Goal: Information Seeking & Learning: Learn about a topic

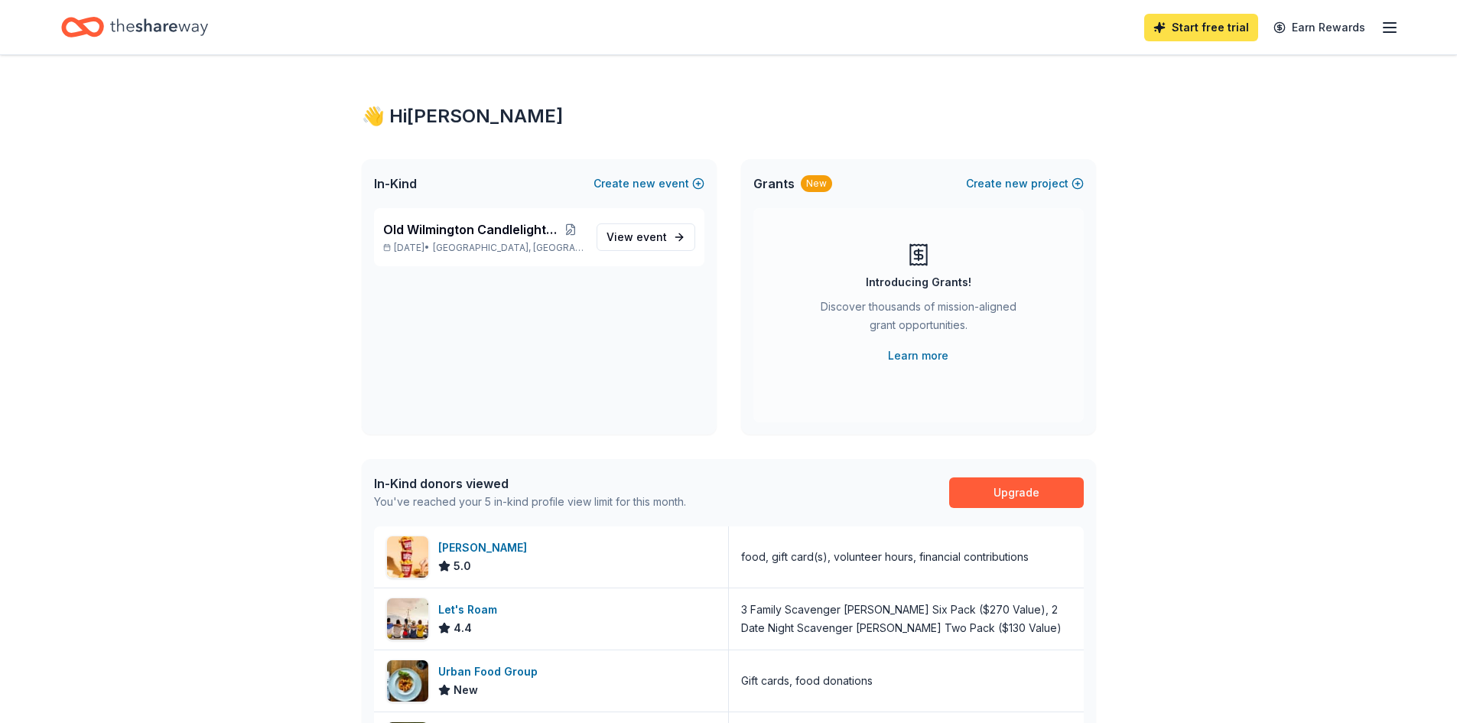
click at [1216, 26] on link "Start free trial" at bounding box center [1201, 28] width 114 height 28
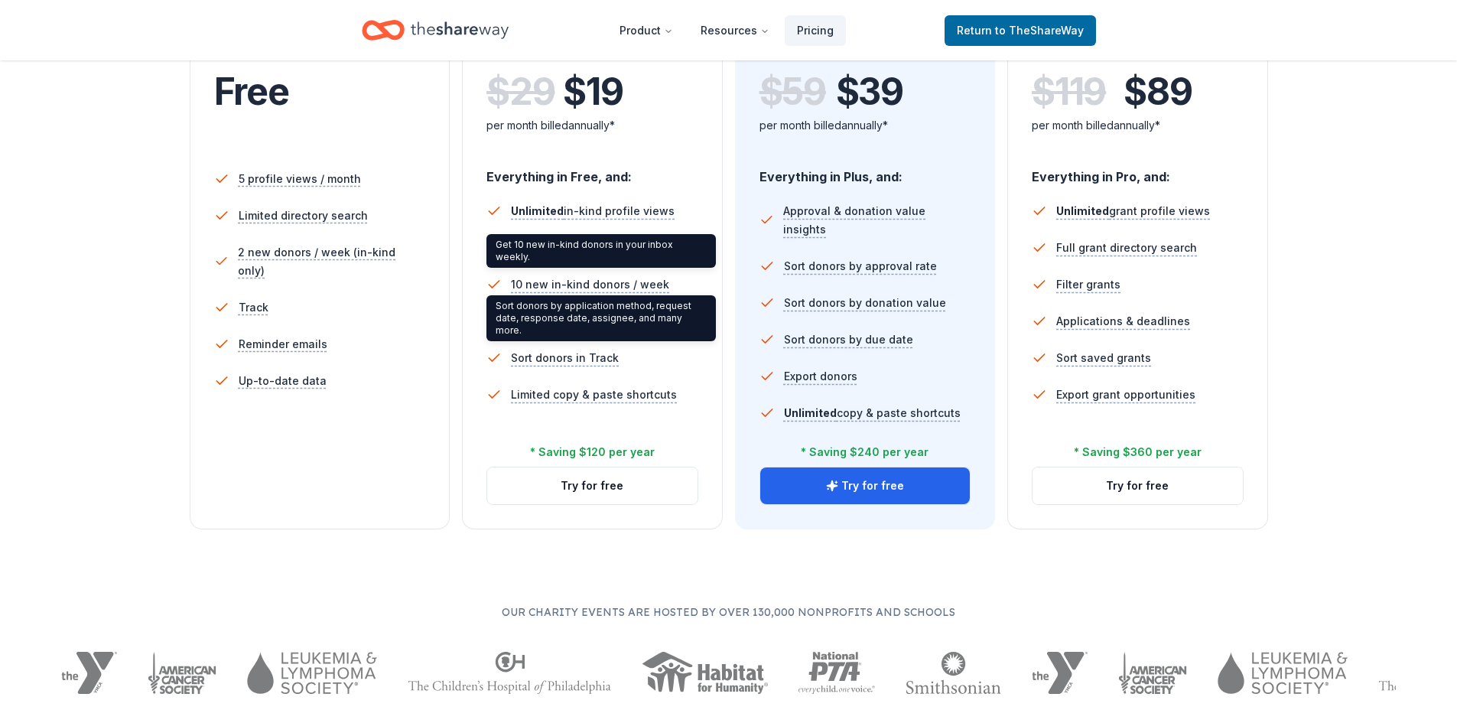
scroll to position [382, 0]
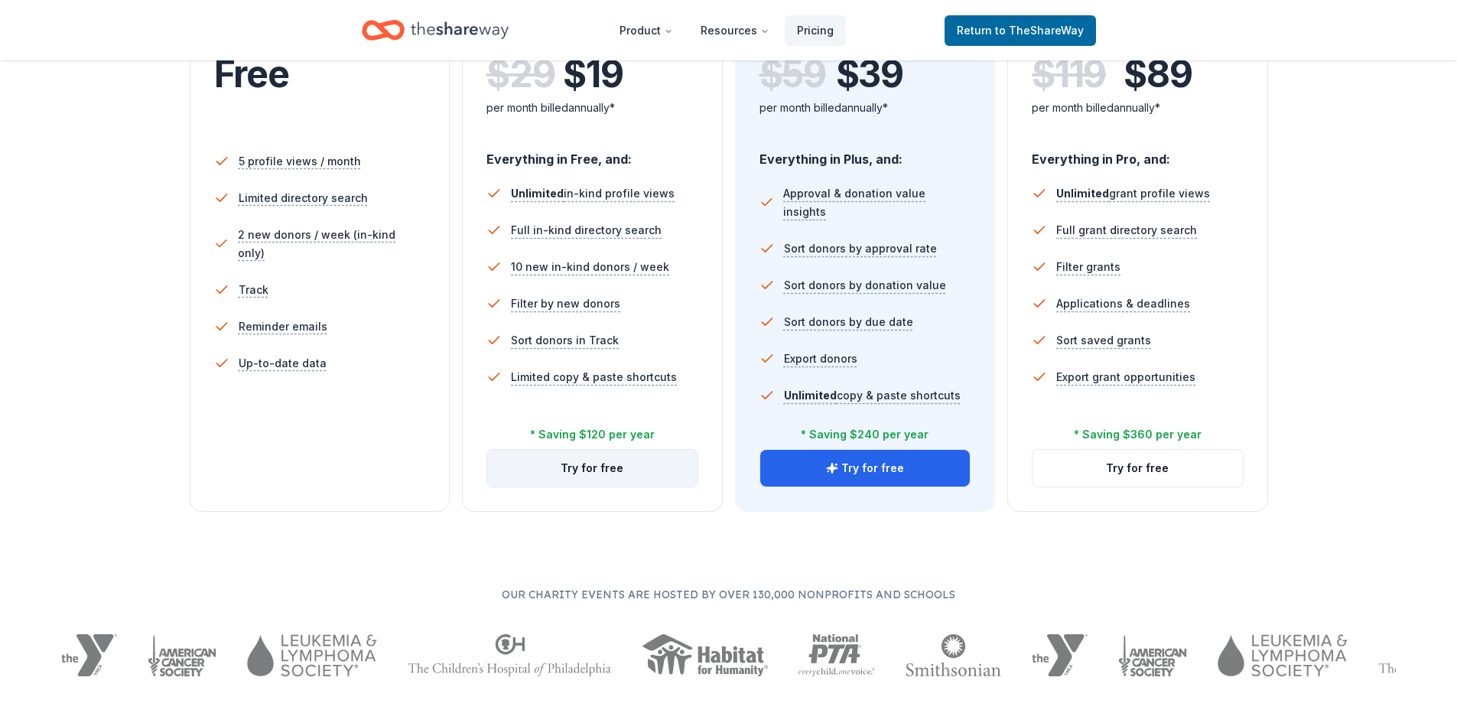
click at [577, 469] on button "Try for free" at bounding box center [592, 468] width 210 height 37
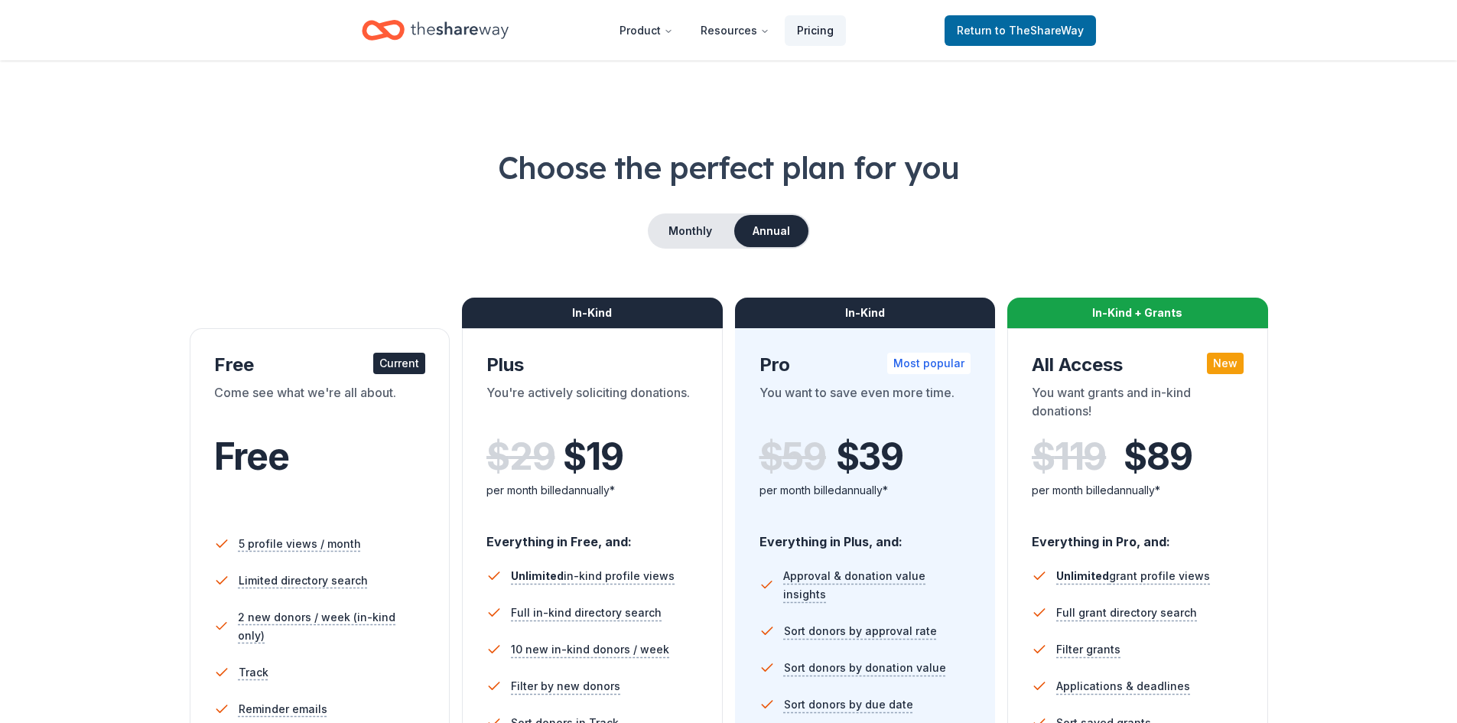
click at [801, 30] on link "Pricing" at bounding box center [815, 30] width 61 height 31
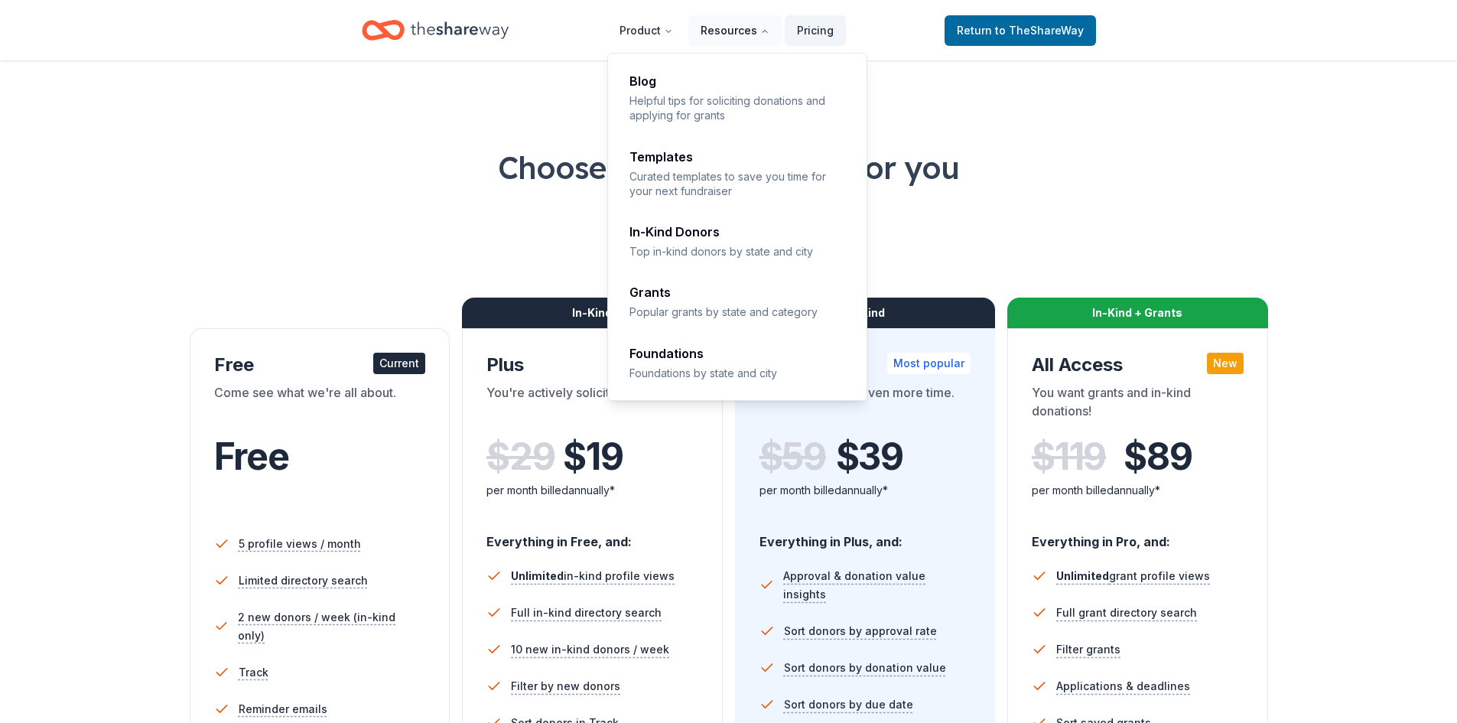
click at [751, 31] on button "Resources" at bounding box center [734, 30] width 93 height 31
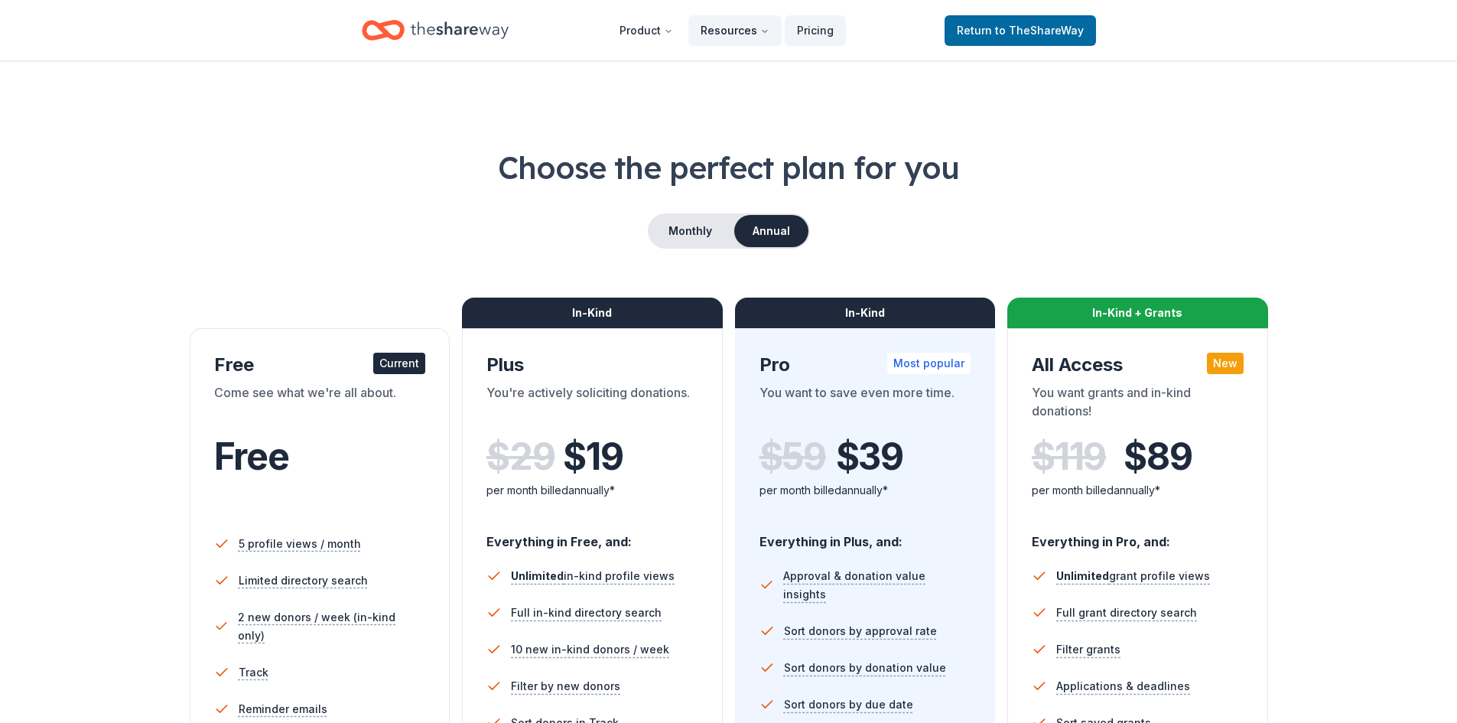
click at [742, 27] on button "Resources" at bounding box center [734, 30] width 93 height 31
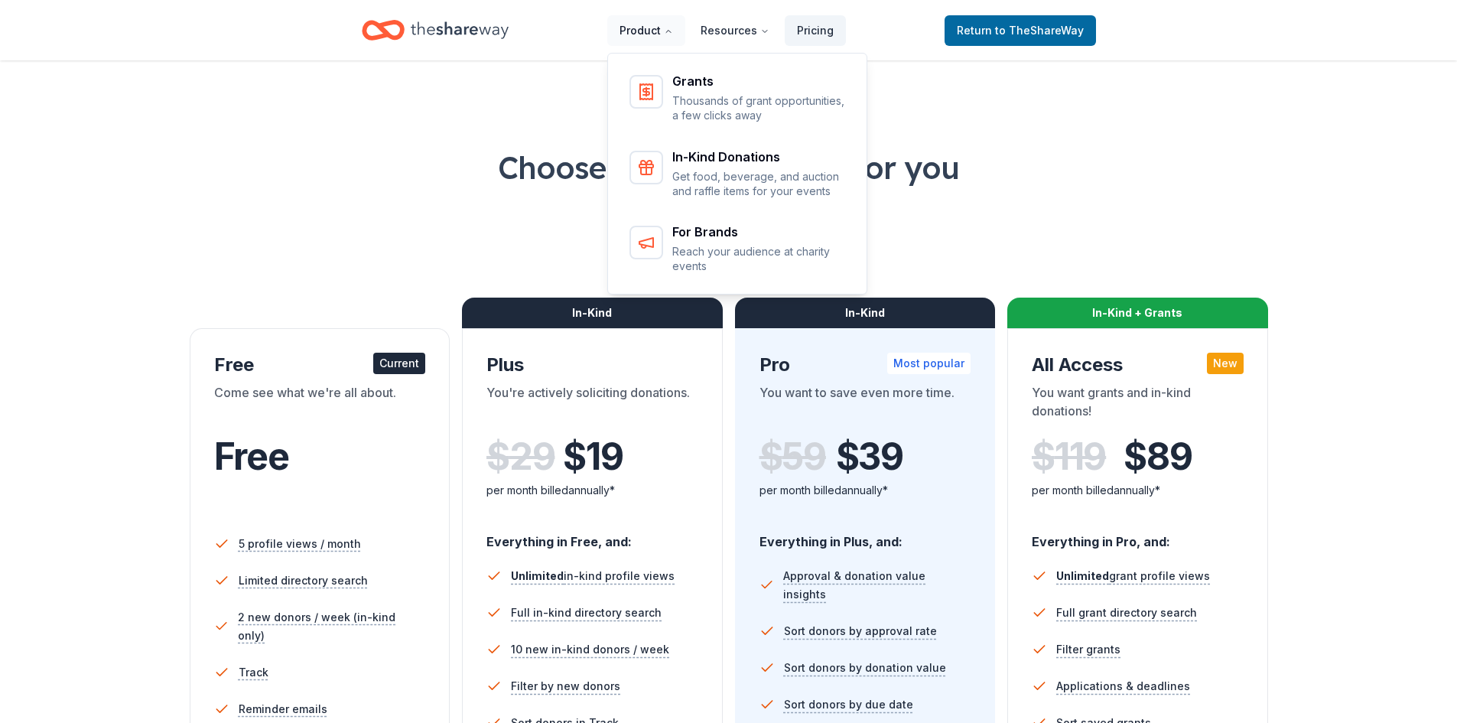
click at [642, 33] on button "Product" at bounding box center [646, 30] width 78 height 31
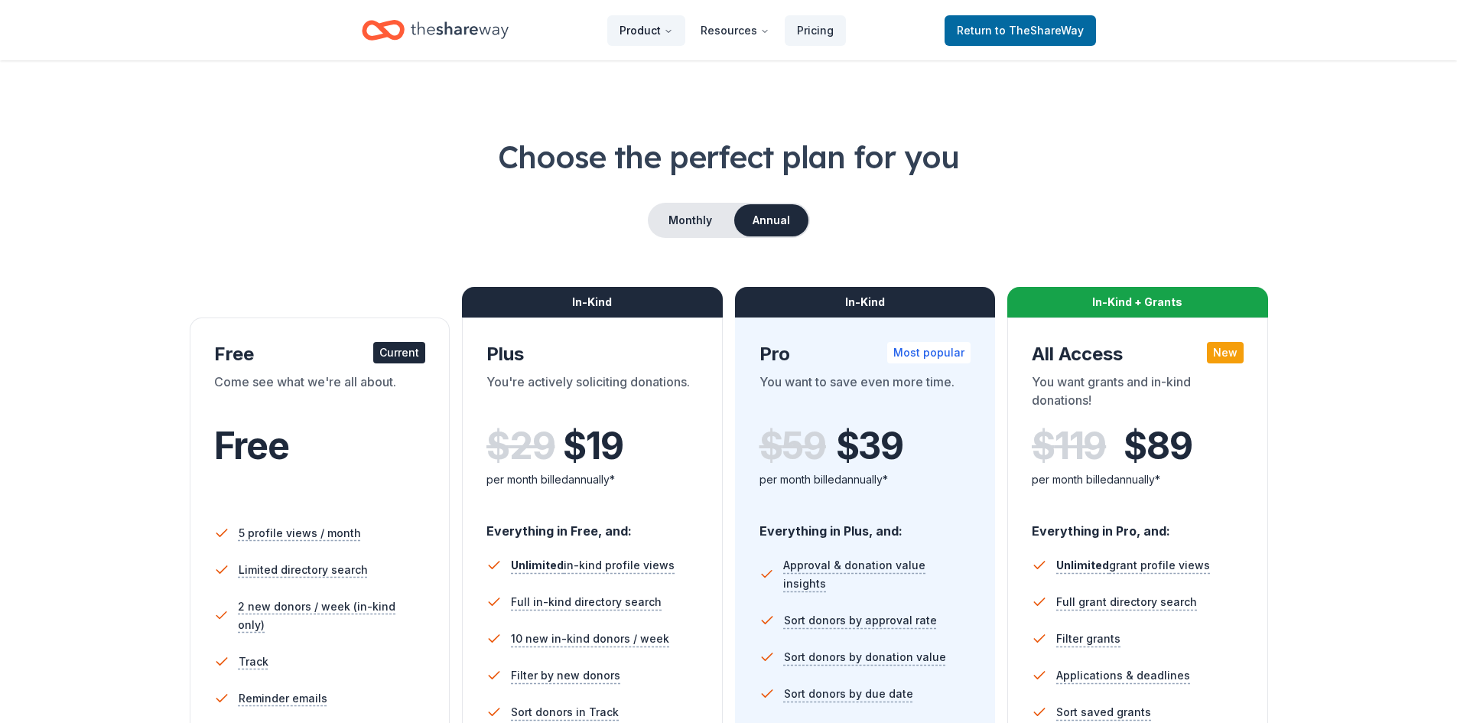
scroll to position [306, 0]
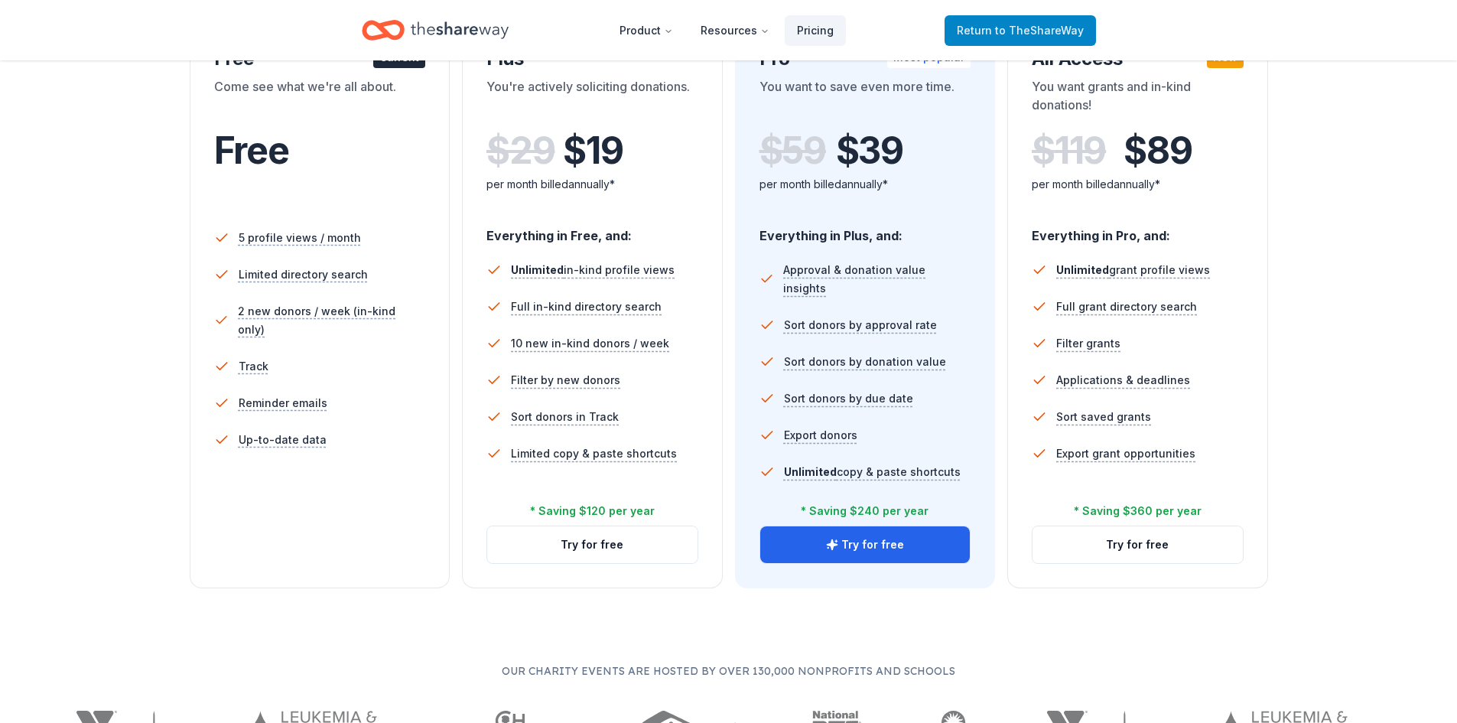
click at [999, 32] on span "Return to TheShareWay" at bounding box center [1020, 30] width 127 height 18
click at [1006, 23] on span "Return to TheShareWay" at bounding box center [1020, 30] width 127 height 18
click at [990, 31] on span "Return to TheShareWay" at bounding box center [1020, 30] width 127 height 18
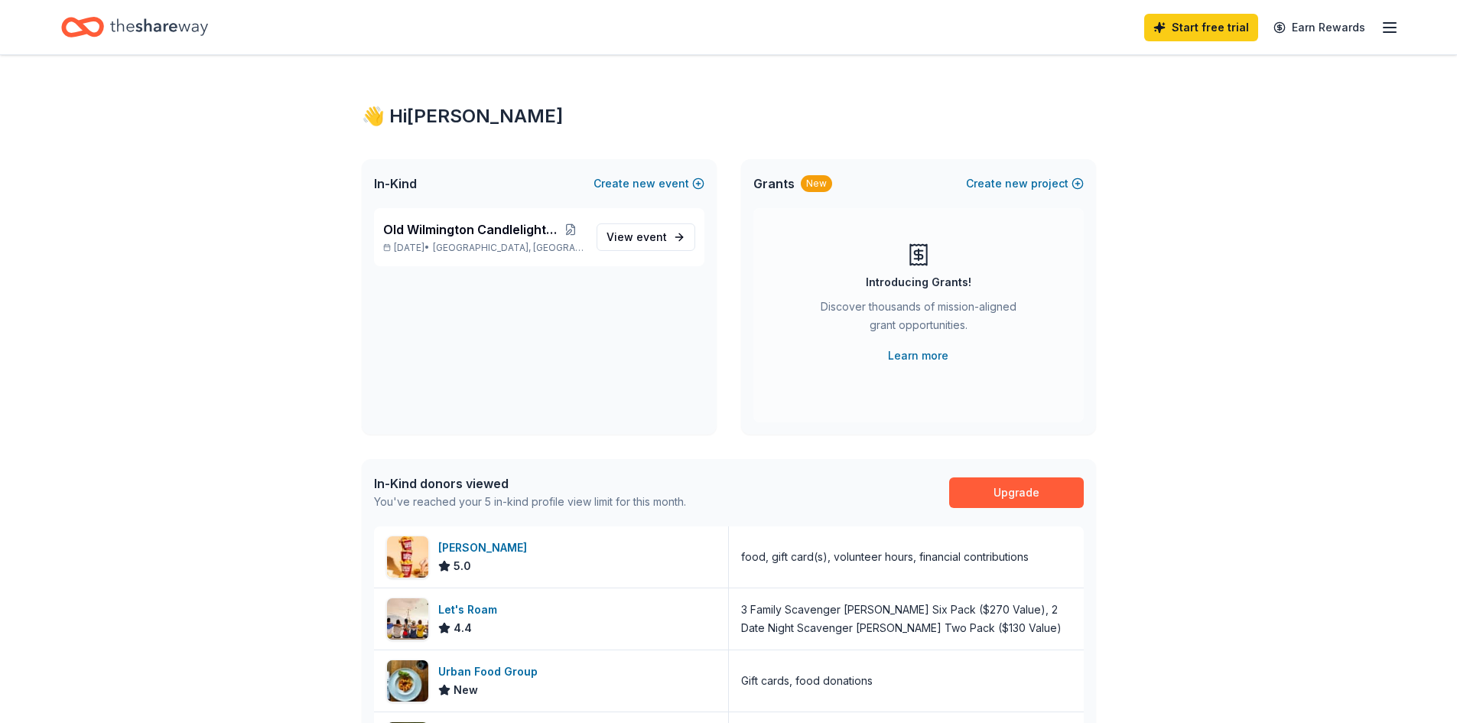
click at [1389, 24] on icon "button" at bounding box center [1389, 27] width 18 height 18
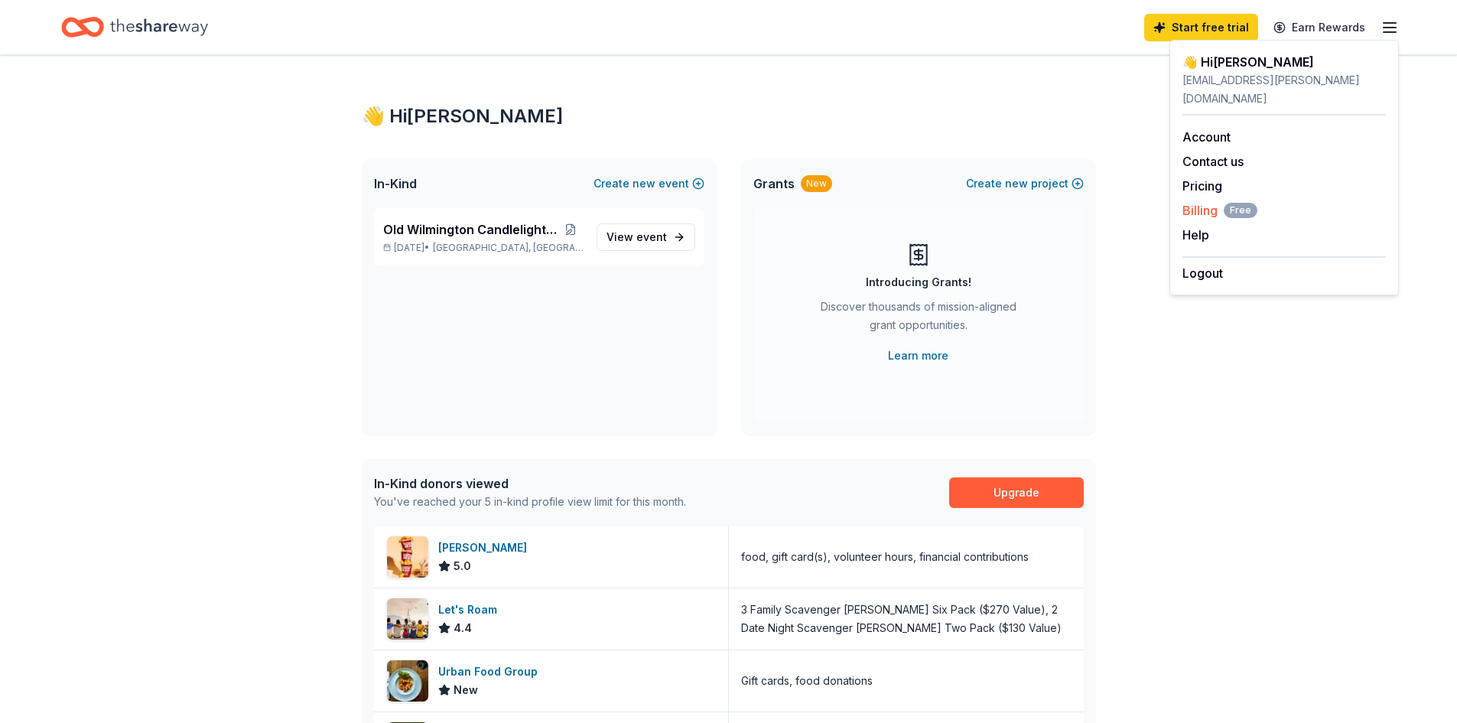
click at [1203, 201] on span "Billing Free" at bounding box center [1219, 210] width 75 height 18
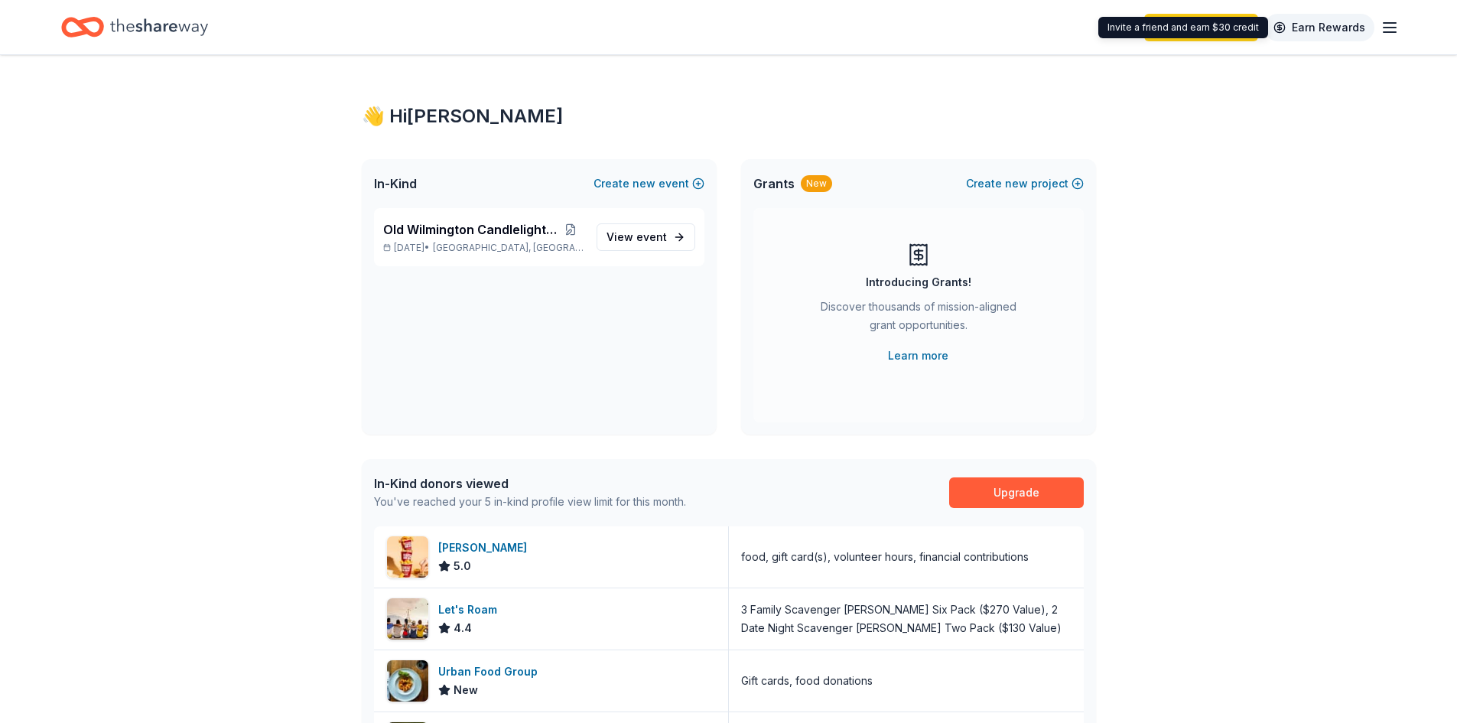
click at [1324, 29] on link "Earn Rewards" at bounding box center [1319, 28] width 110 height 28
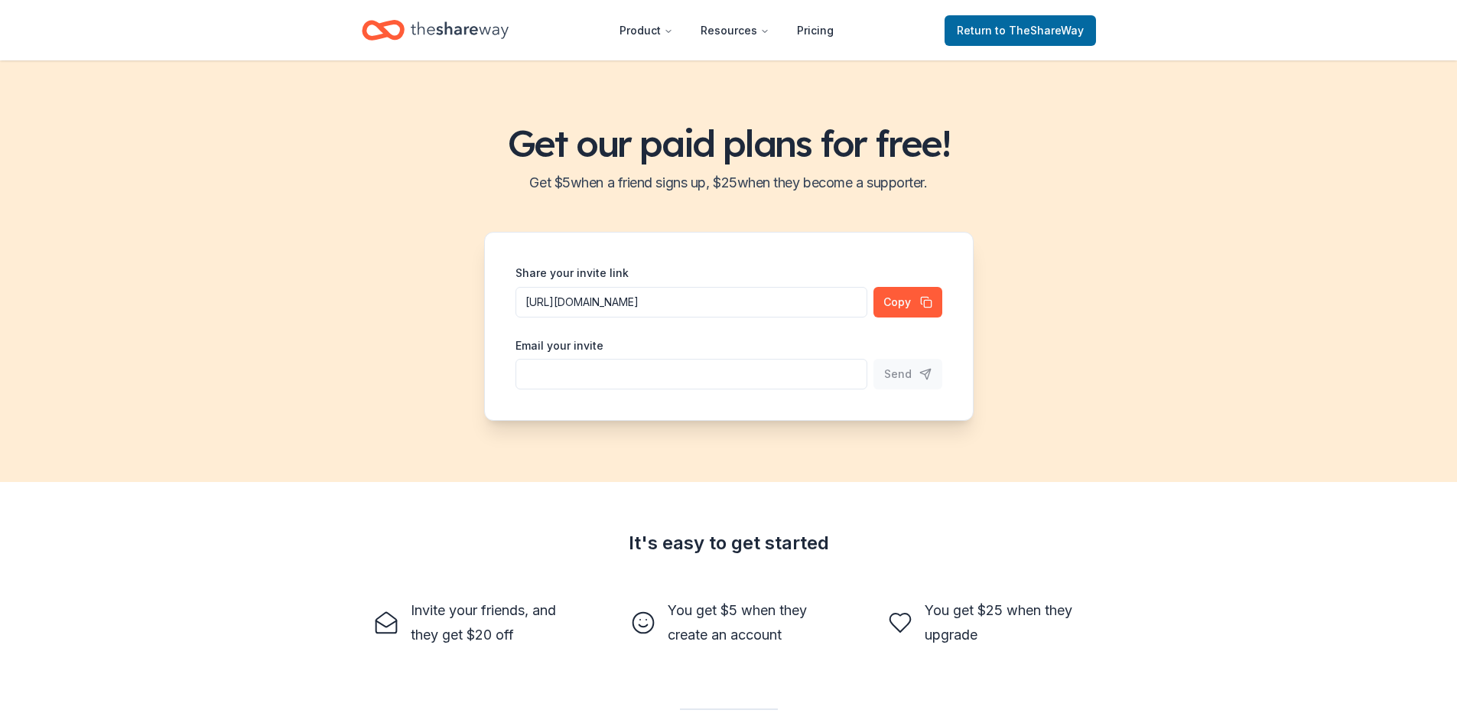
click at [1322, 26] on header "Product Resources Pricing Return to TheShareWay" at bounding box center [728, 30] width 1457 height 60
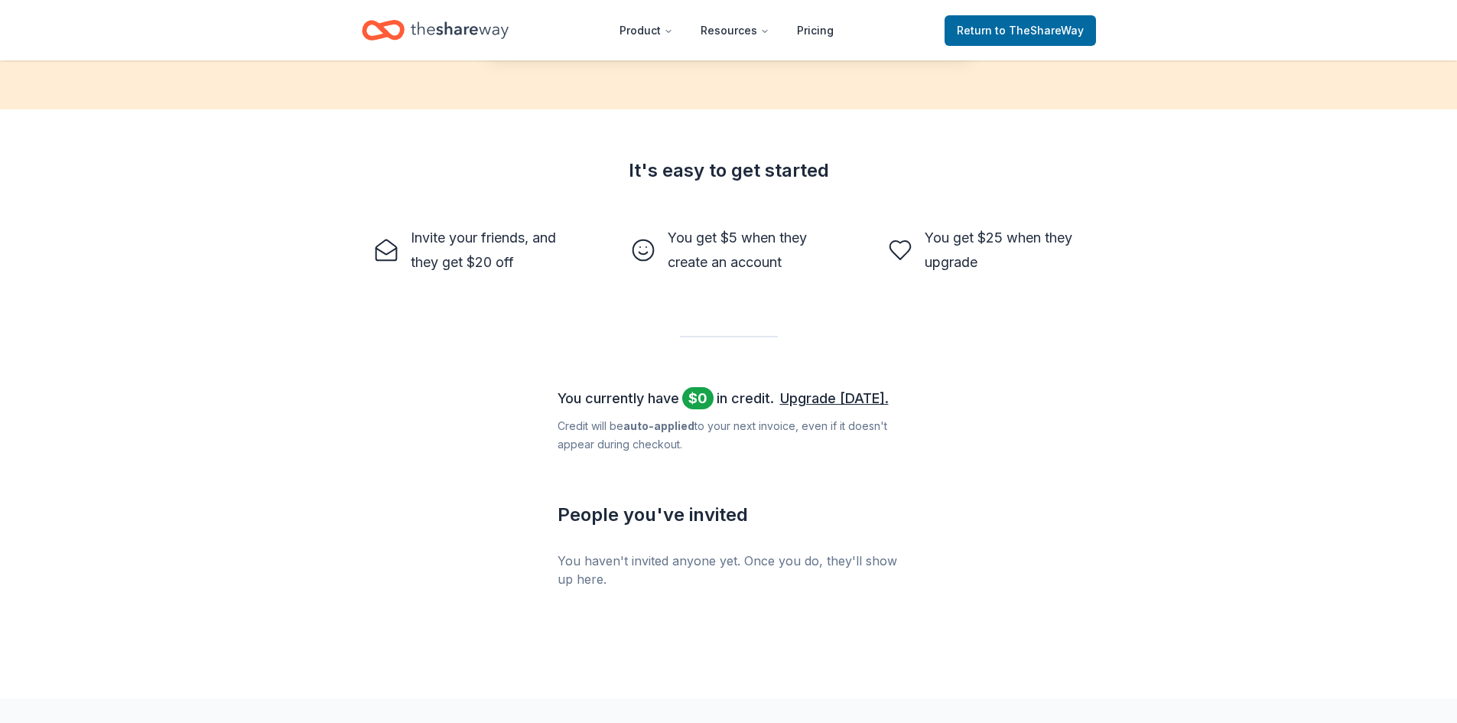
scroll to position [458, 0]
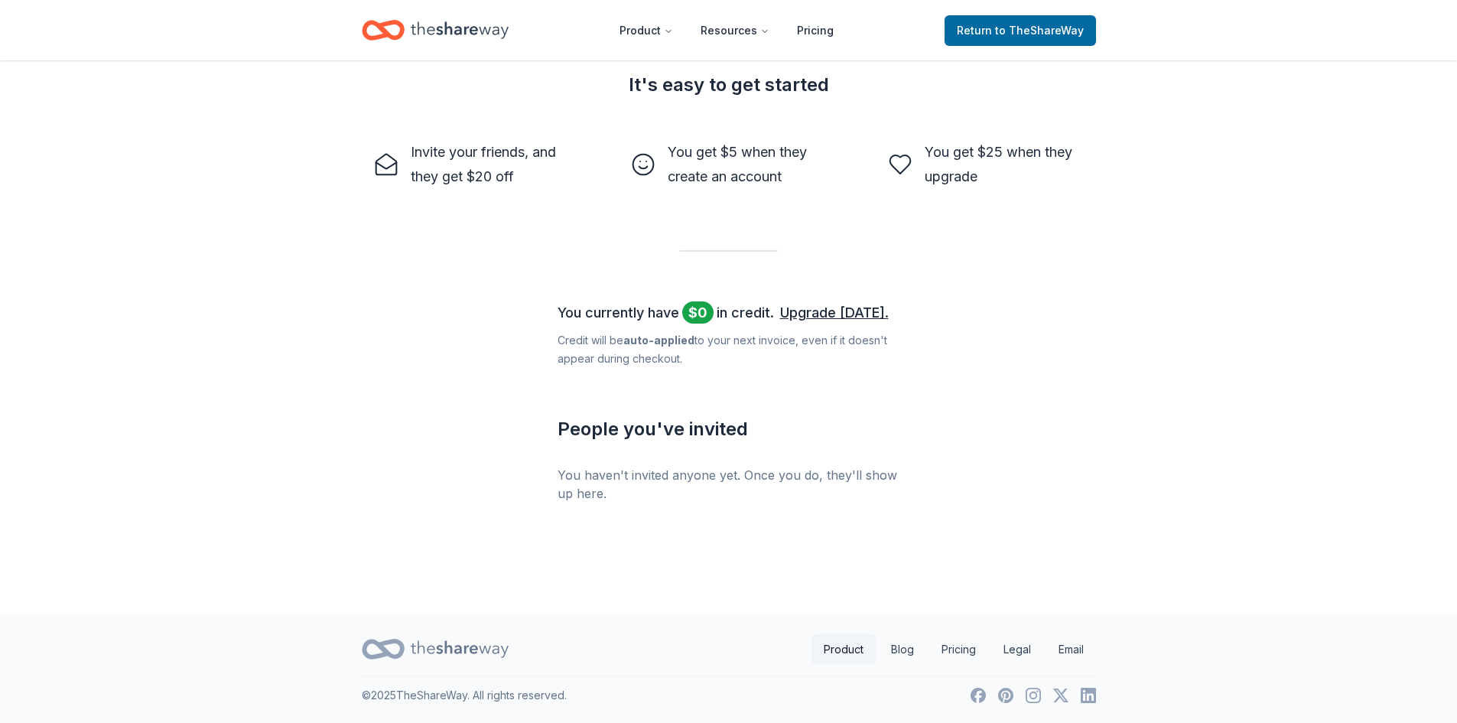
click at [830, 652] on link "Product" at bounding box center [843, 649] width 64 height 31
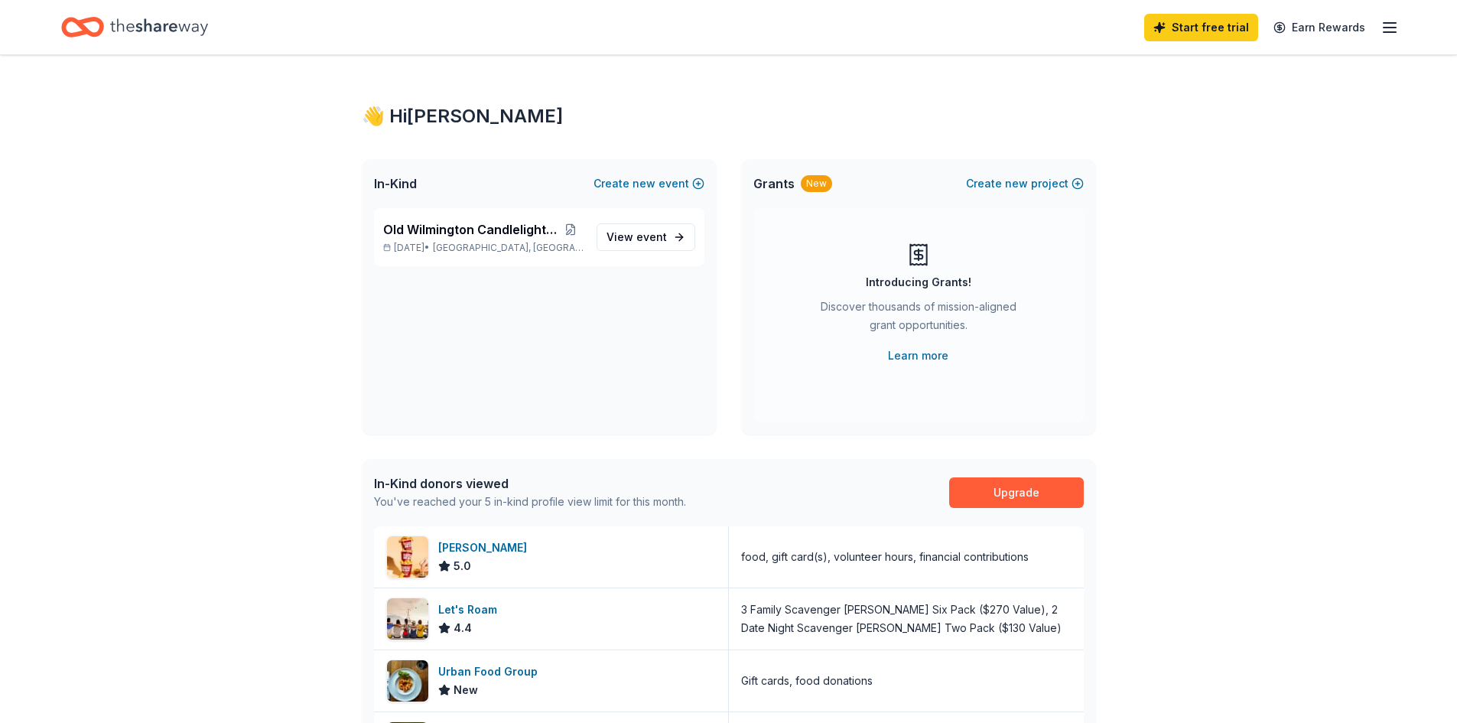
click at [1386, 24] on icon "button" at bounding box center [1389, 27] width 18 height 18
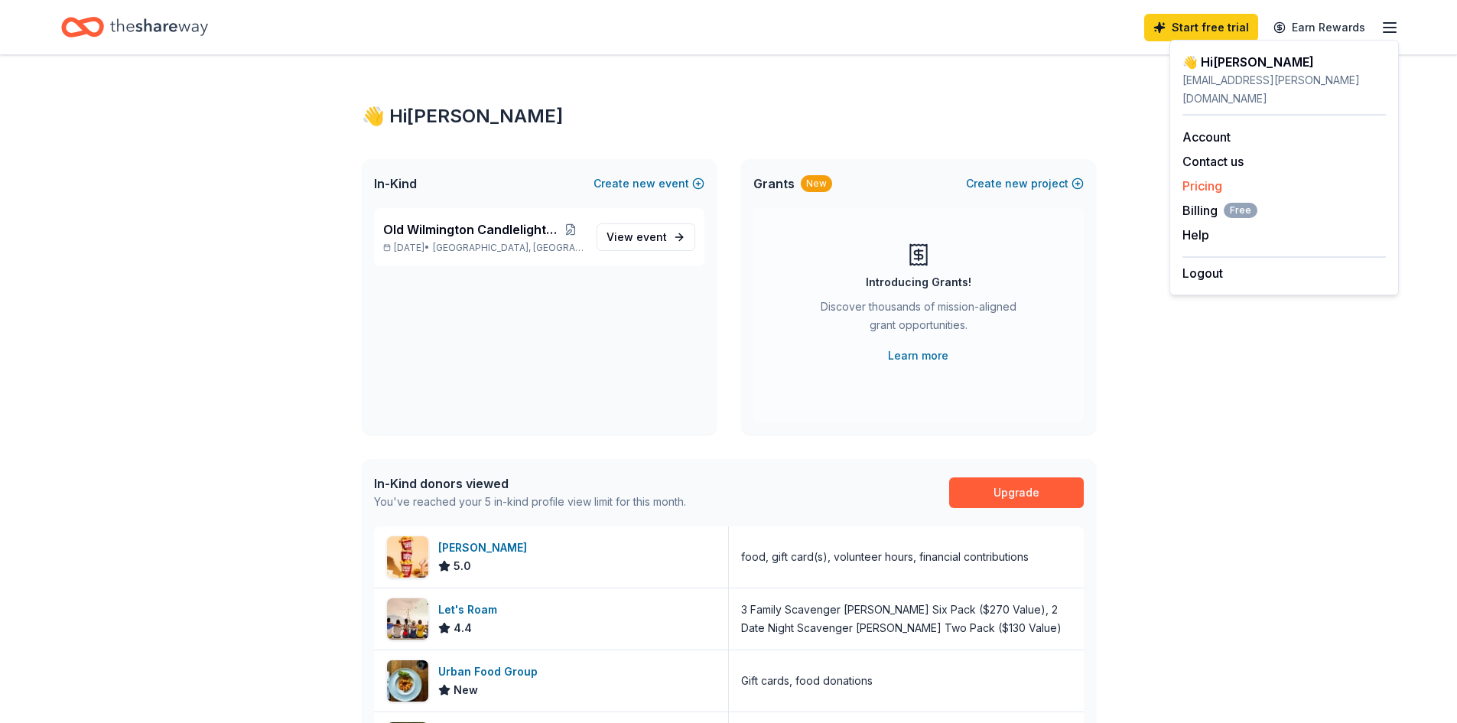
click at [1201, 178] on link "Pricing" at bounding box center [1202, 185] width 40 height 15
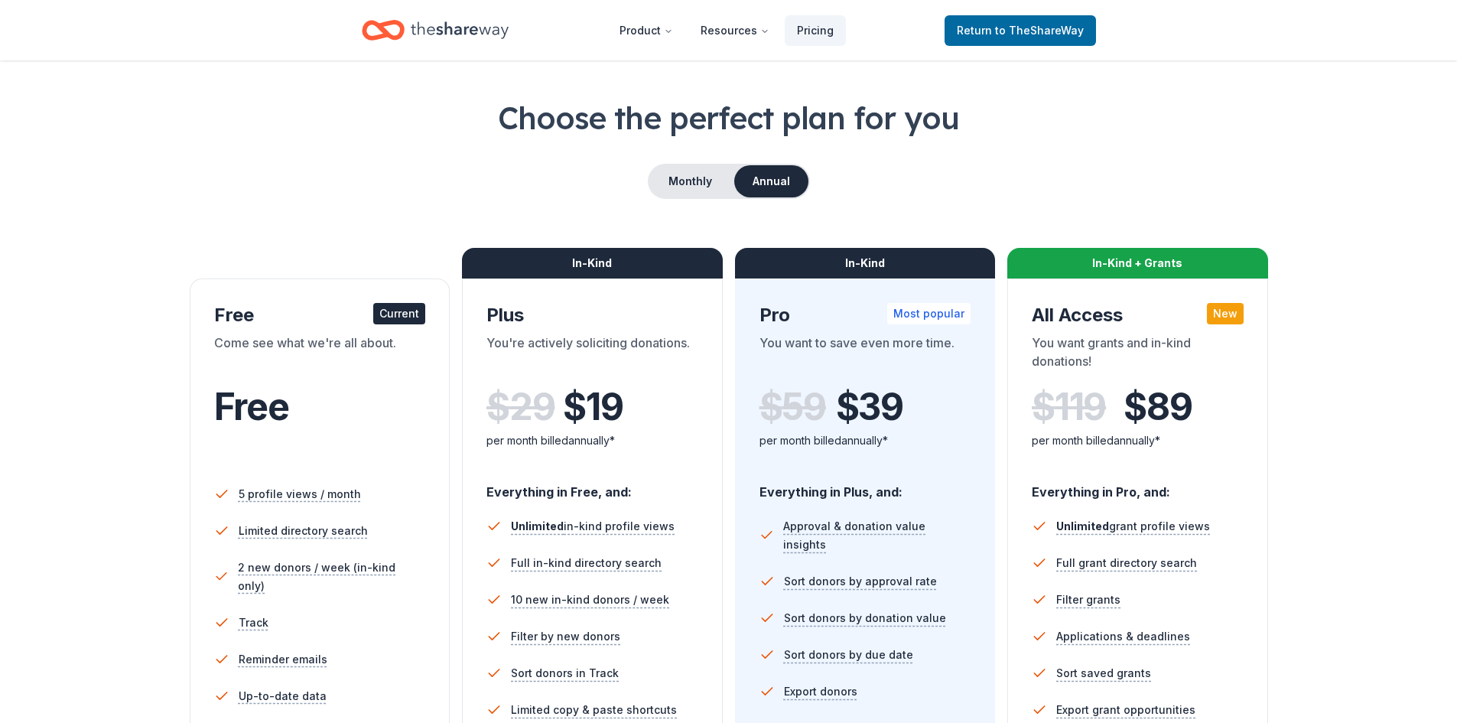
scroll to position [76, 0]
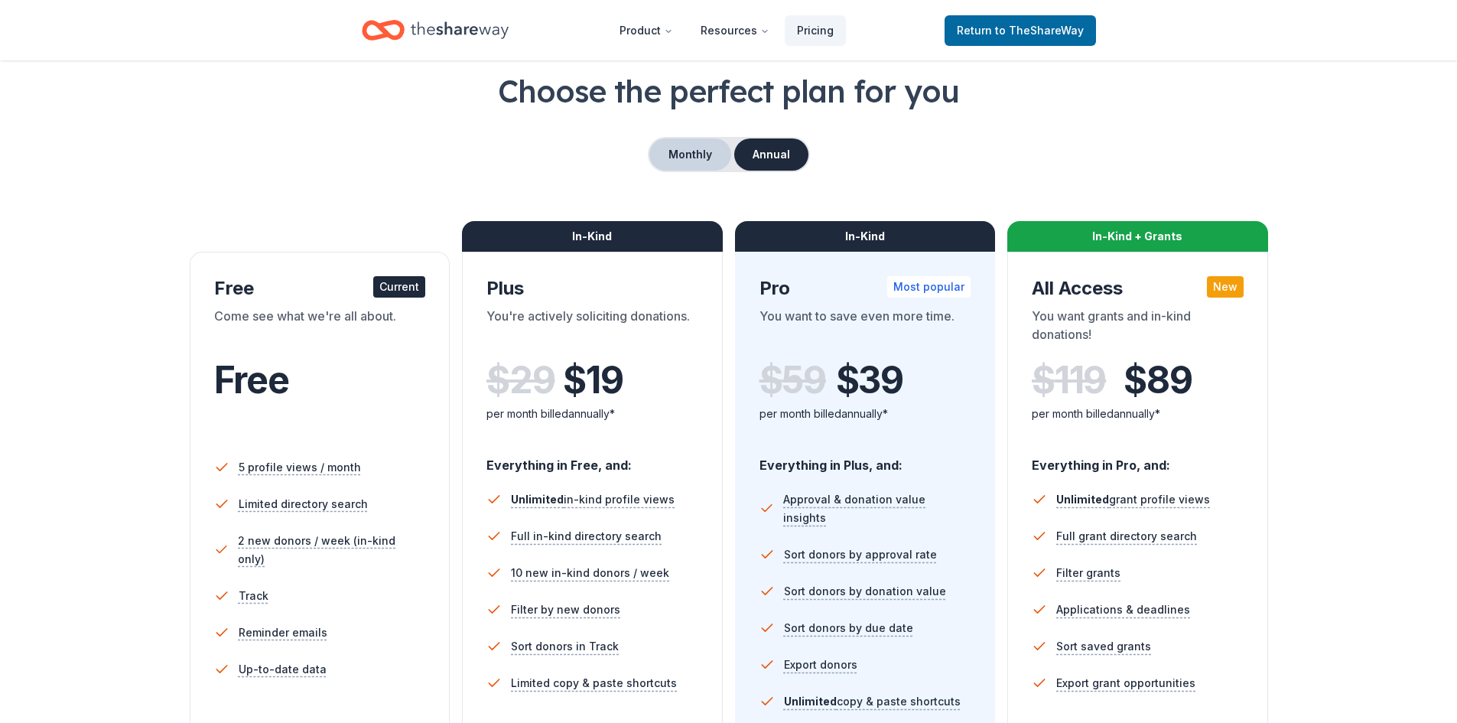
click at [687, 150] on button "Monthly" at bounding box center [690, 154] width 82 height 32
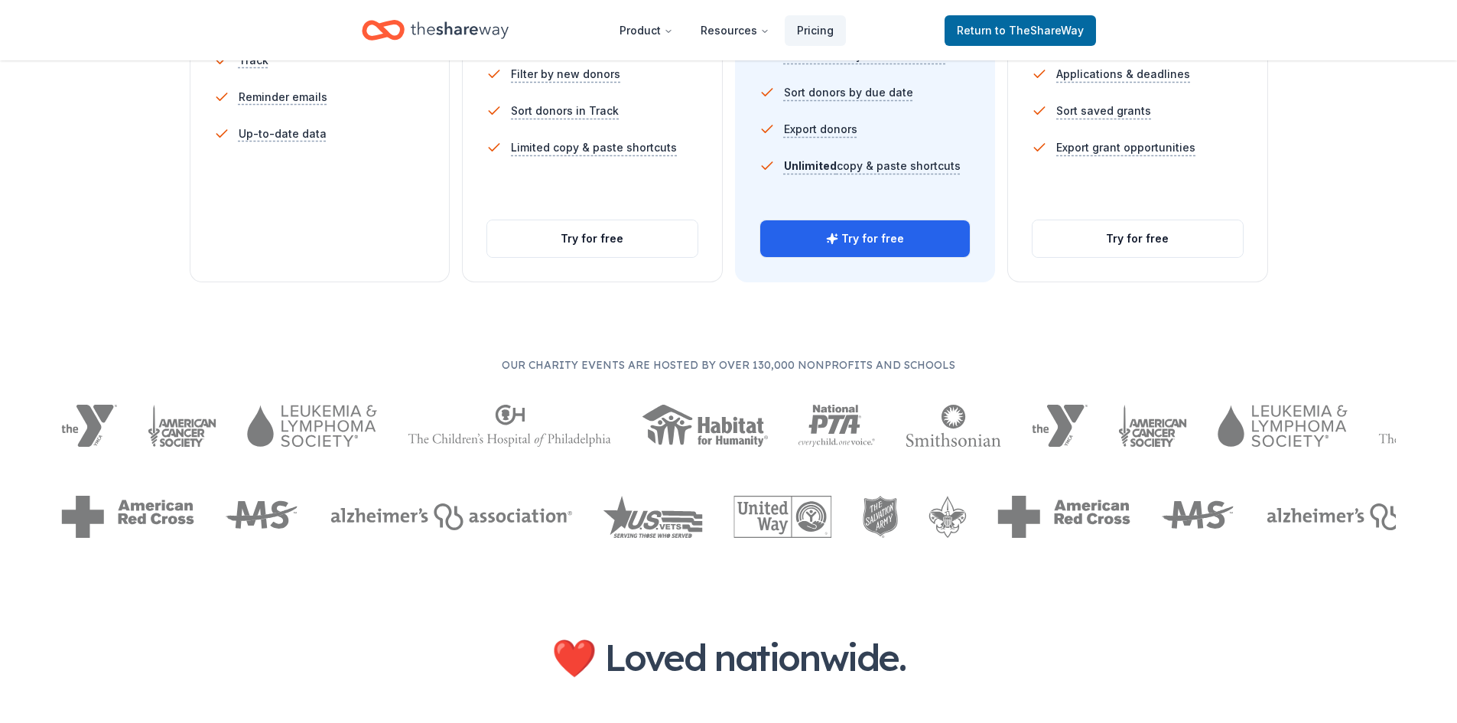
scroll to position [535, 0]
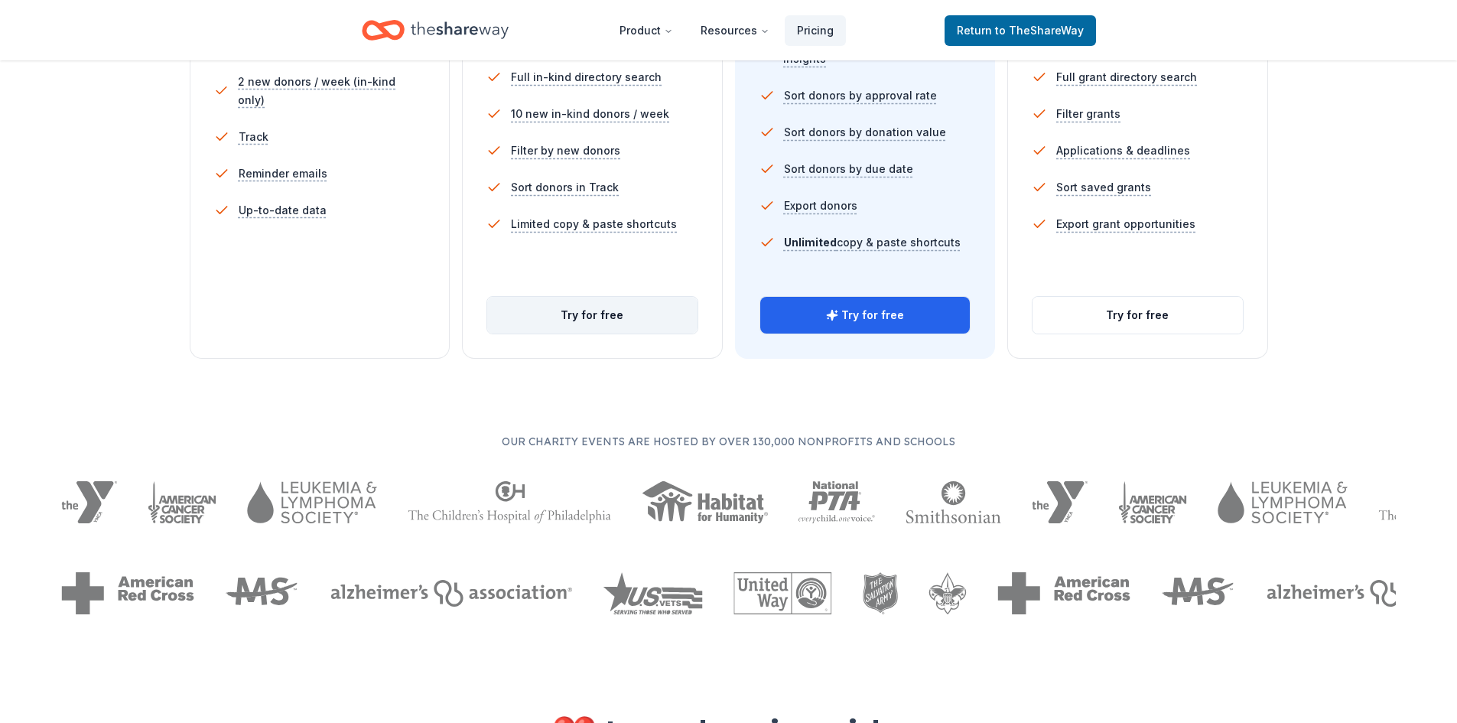
click at [604, 314] on button "Try for free" at bounding box center [592, 315] width 210 height 37
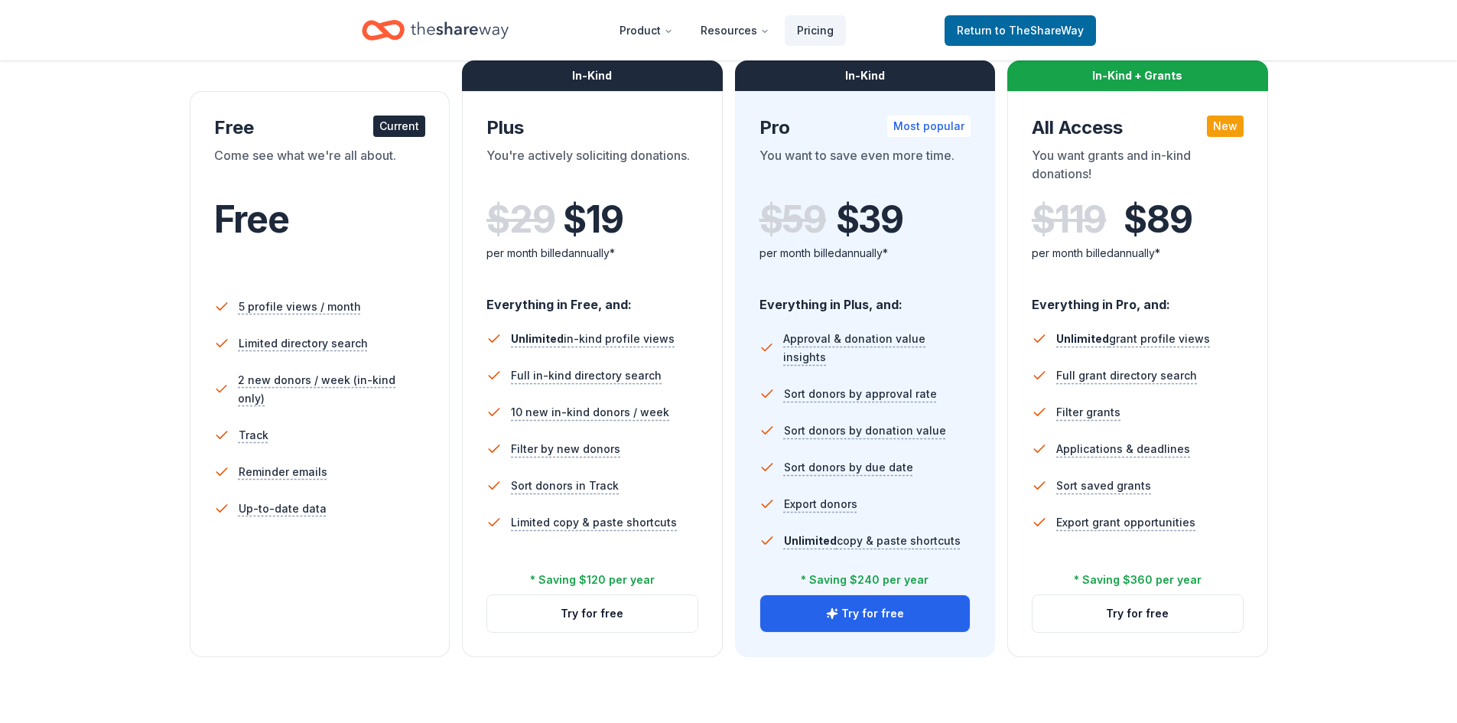
scroll to position [229, 0]
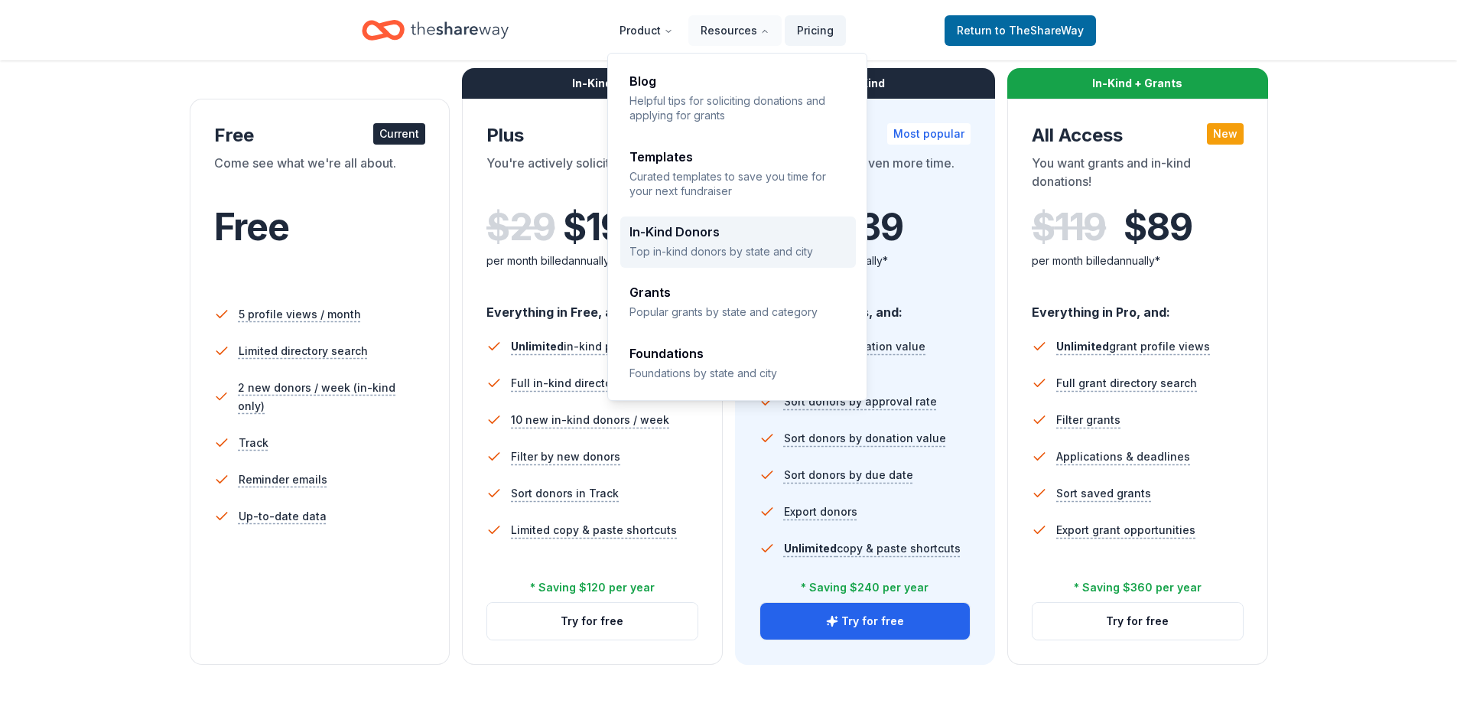
click at [685, 229] on div "In-Kind Donors" at bounding box center [737, 232] width 217 height 12
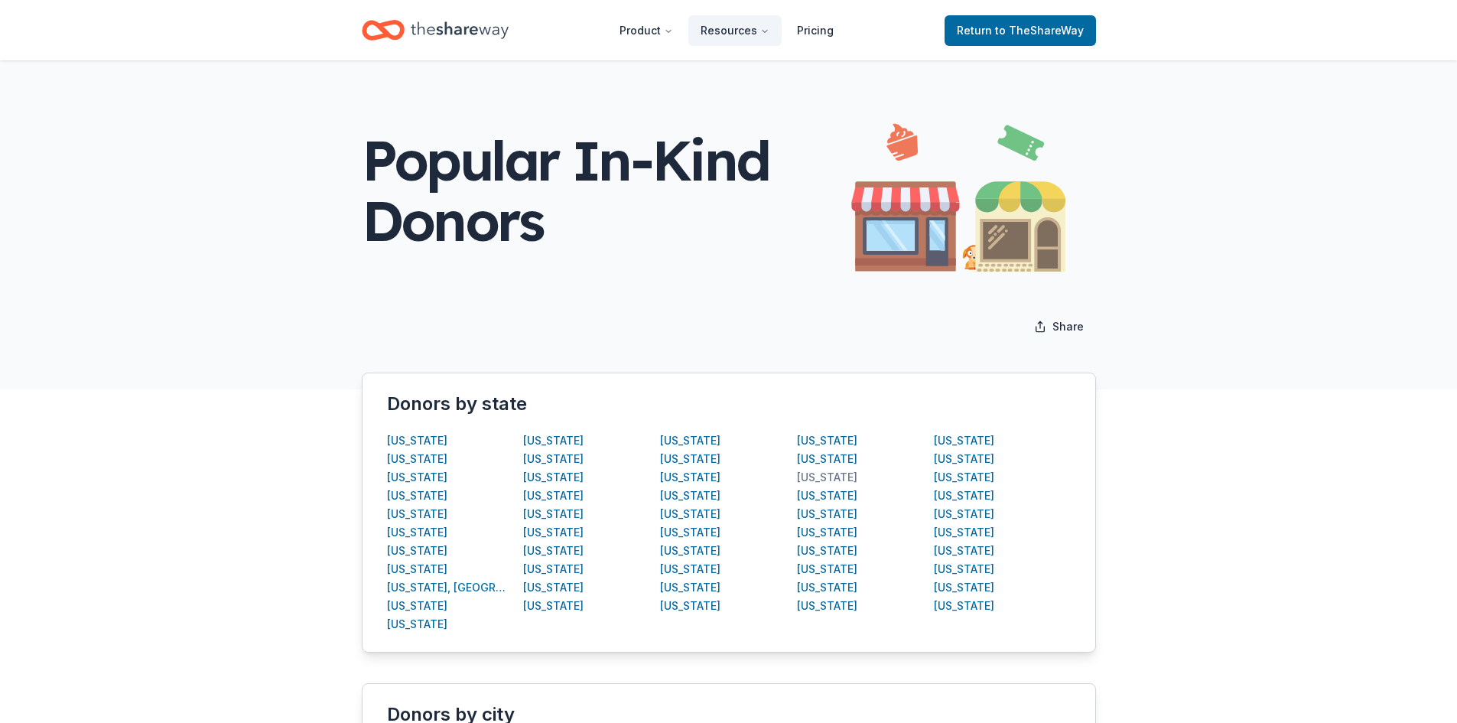
click at [821, 477] on div "North Carolina" at bounding box center [827, 477] width 60 height 18
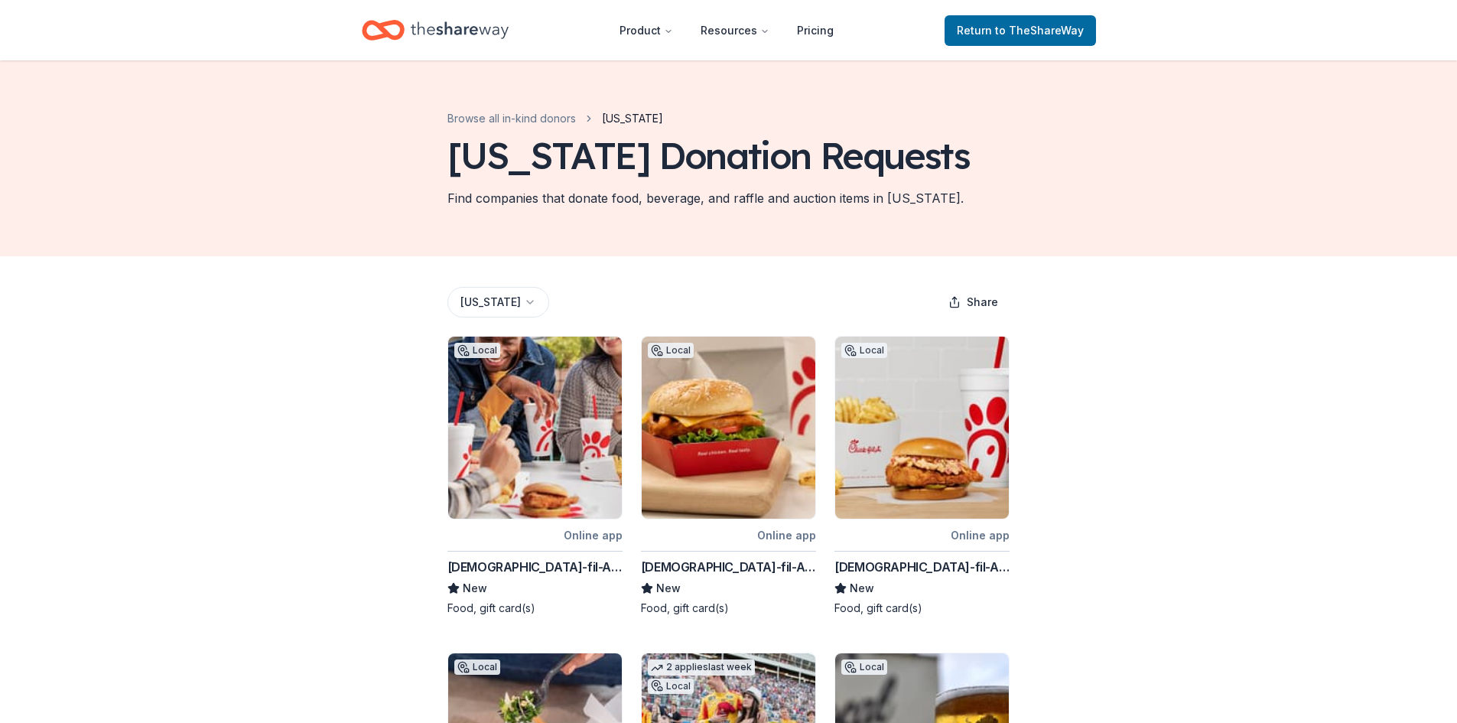
click at [547, 347] on html "Product Resources Pricing Return to TheShareWay Browse all in-kind donors North…" at bounding box center [728, 361] width 1457 height 723
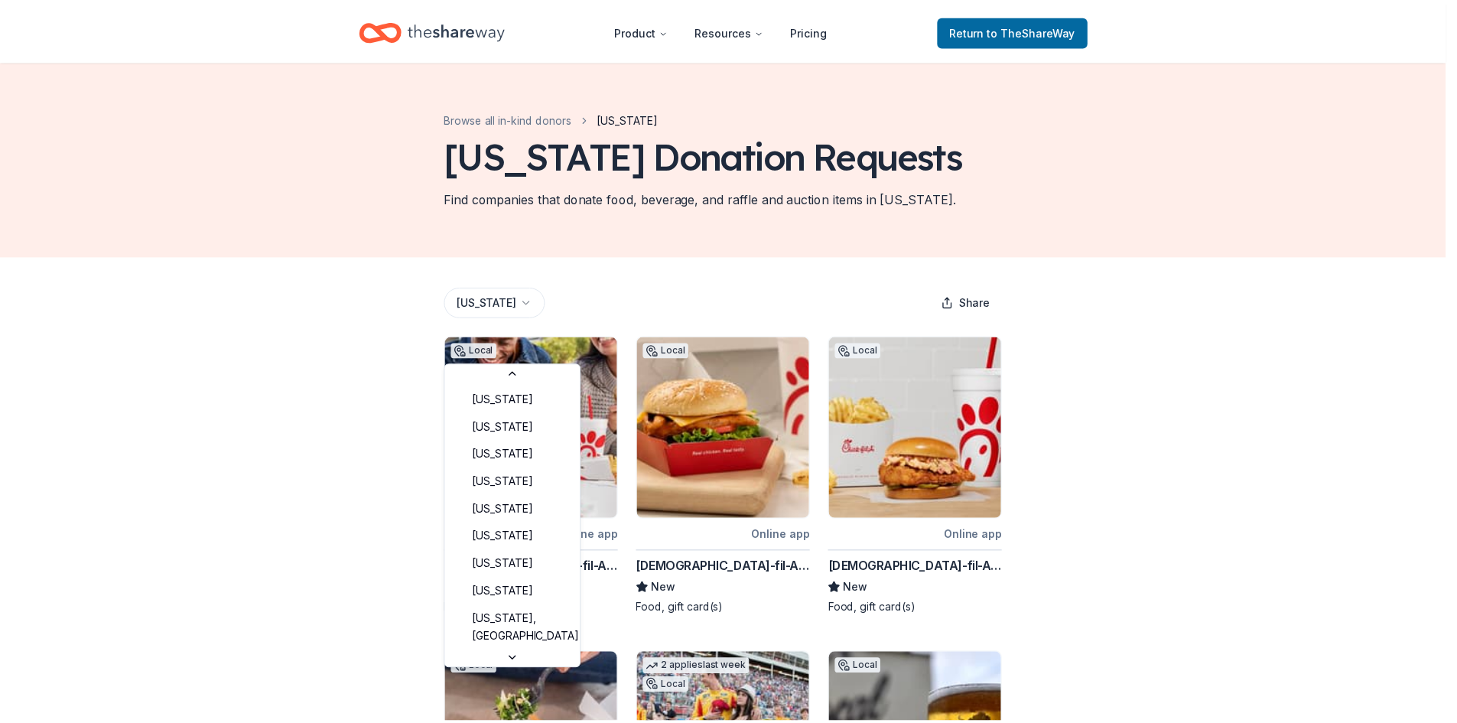
scroll to position [671, 0]
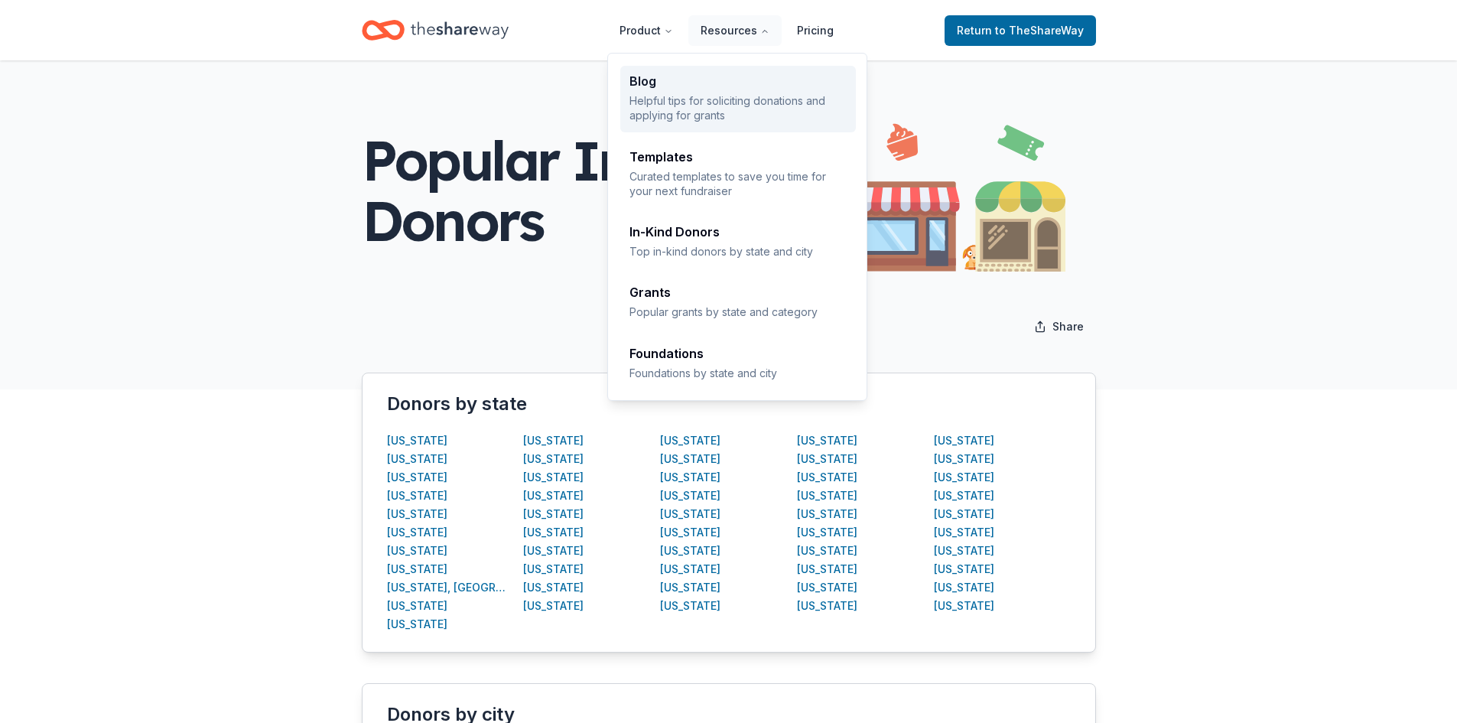
click at [726, 97] on p "Helpful tips for soliciting donations and applying for grants" at bounding box center [737, 108] width 217 height 30
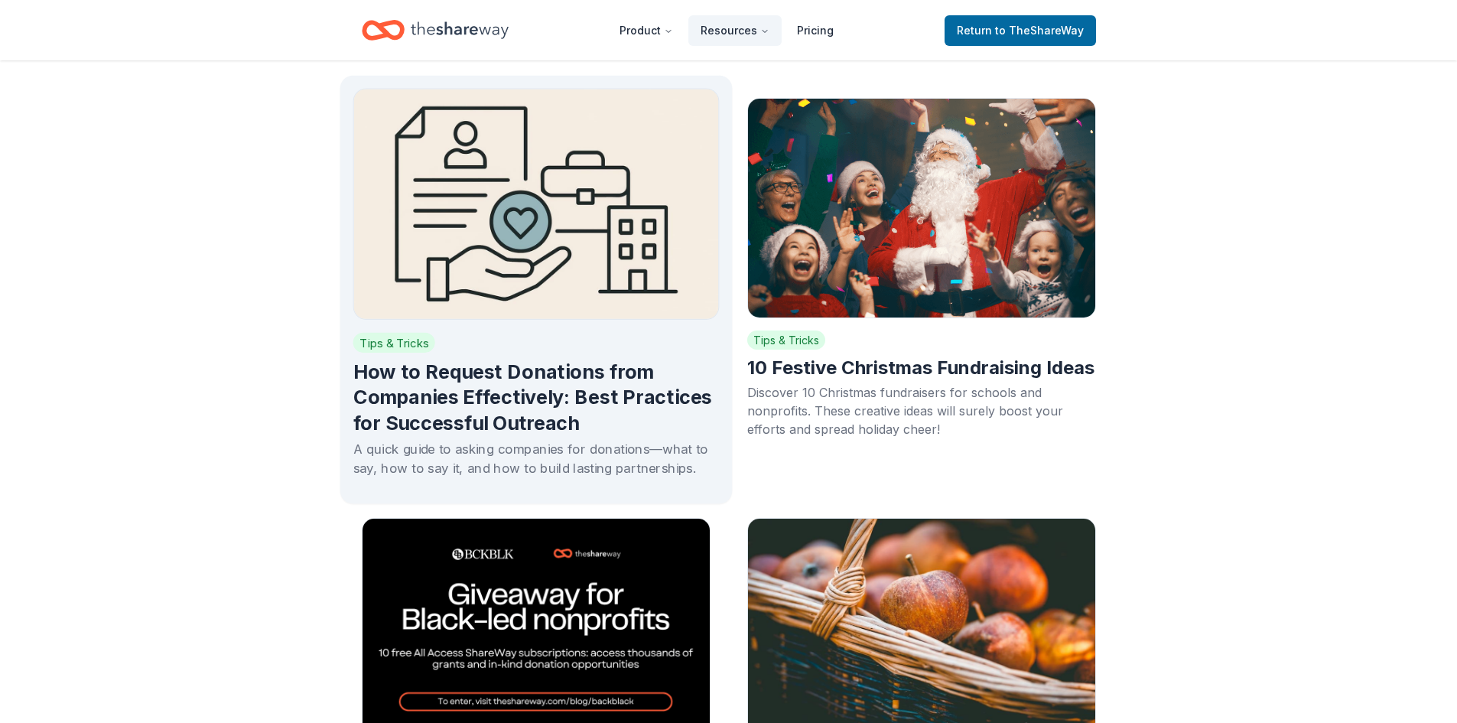
scroll to position [459, 0]
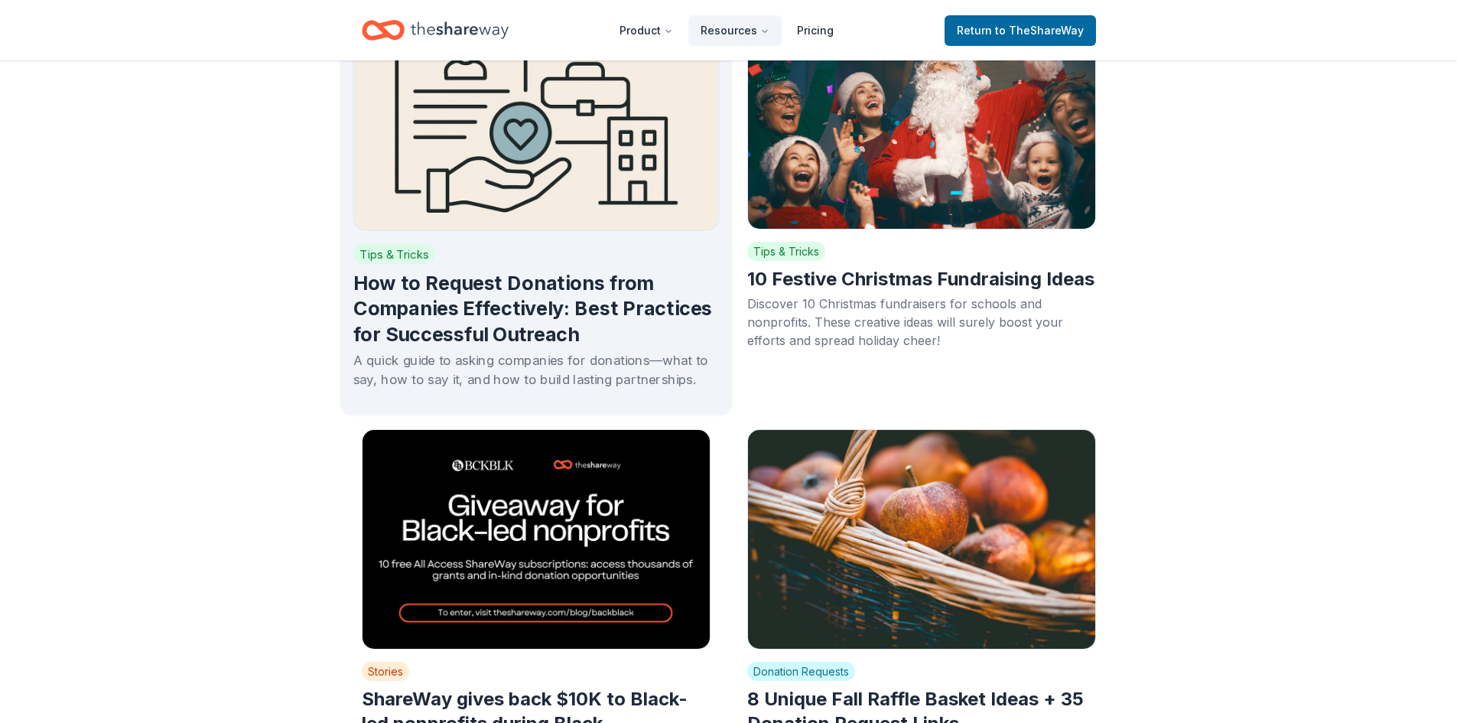
click at [518, 306] on h2 "How to Request Donations from Companies Effectively: Best Practices for Success…" at bounding box center [536, 308] width 366 height 77
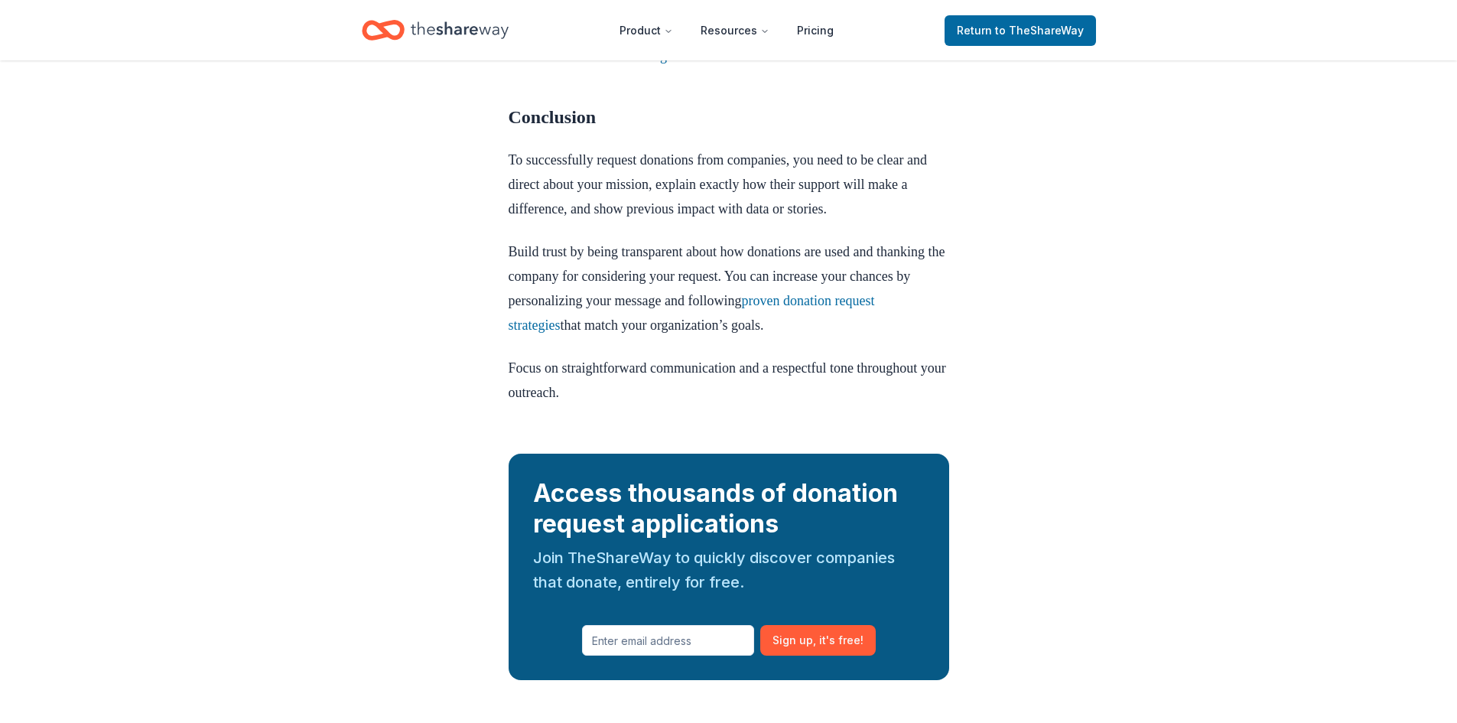
scroll to position [4359, 0]
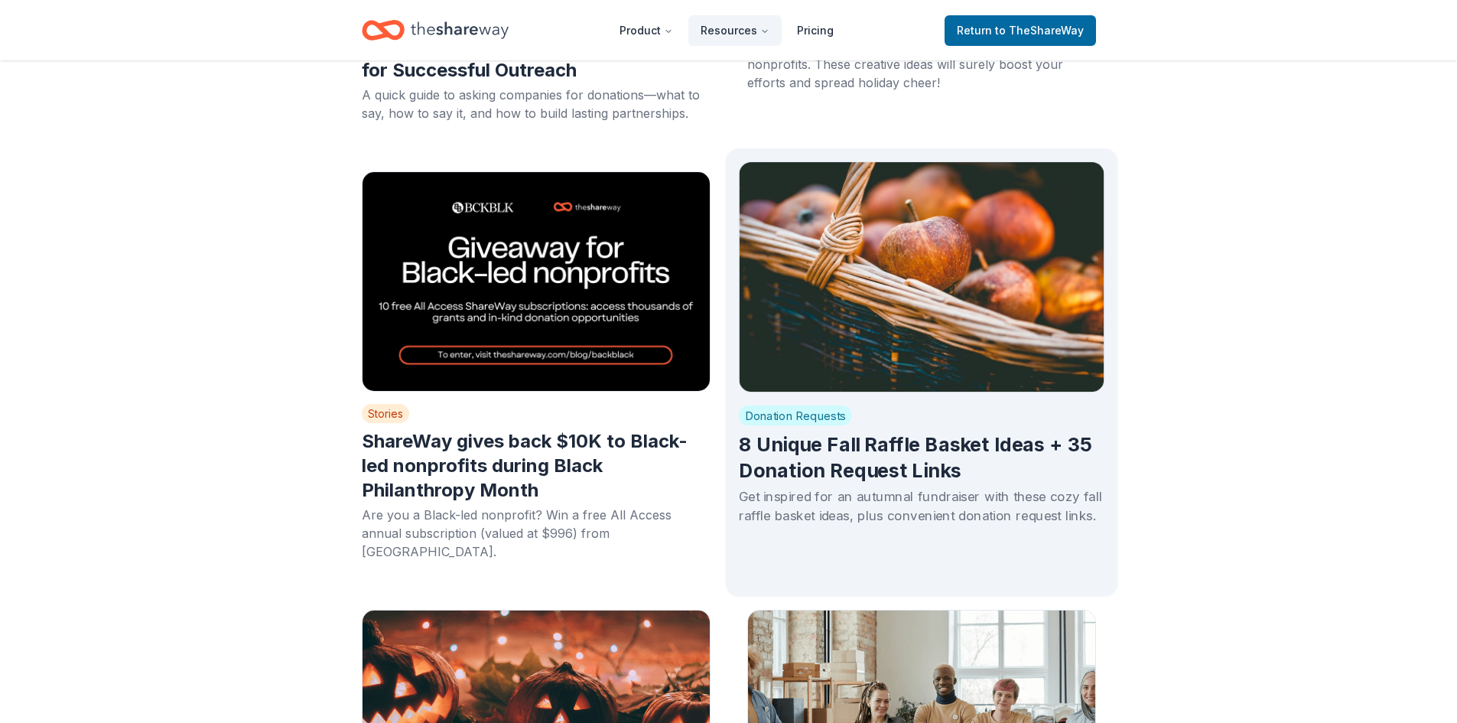
scroll to position [765, 0]
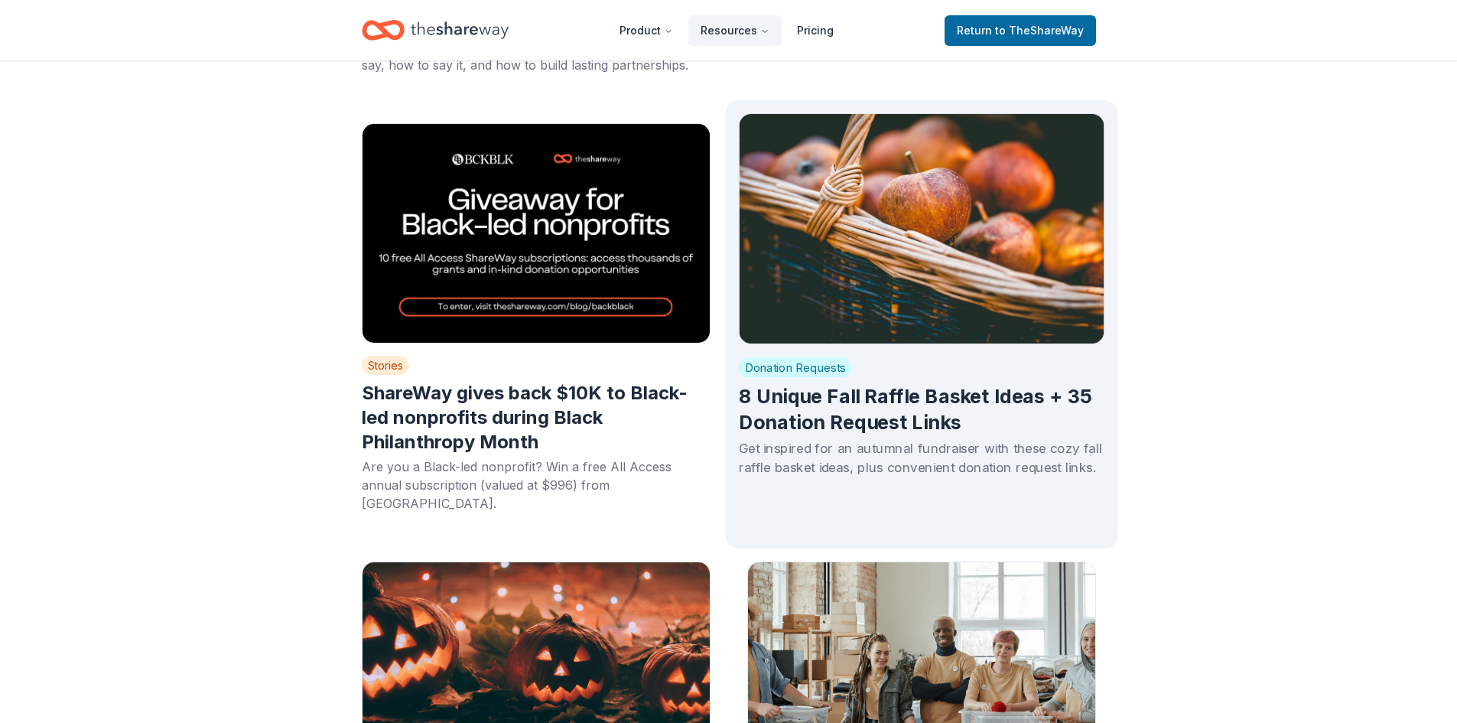
click at [804, 393] on h2 "8 Unique Fall Raffle Basket Ideas + 35 Donation Request Links" at bounding box center [921, 409] width 366 height 51
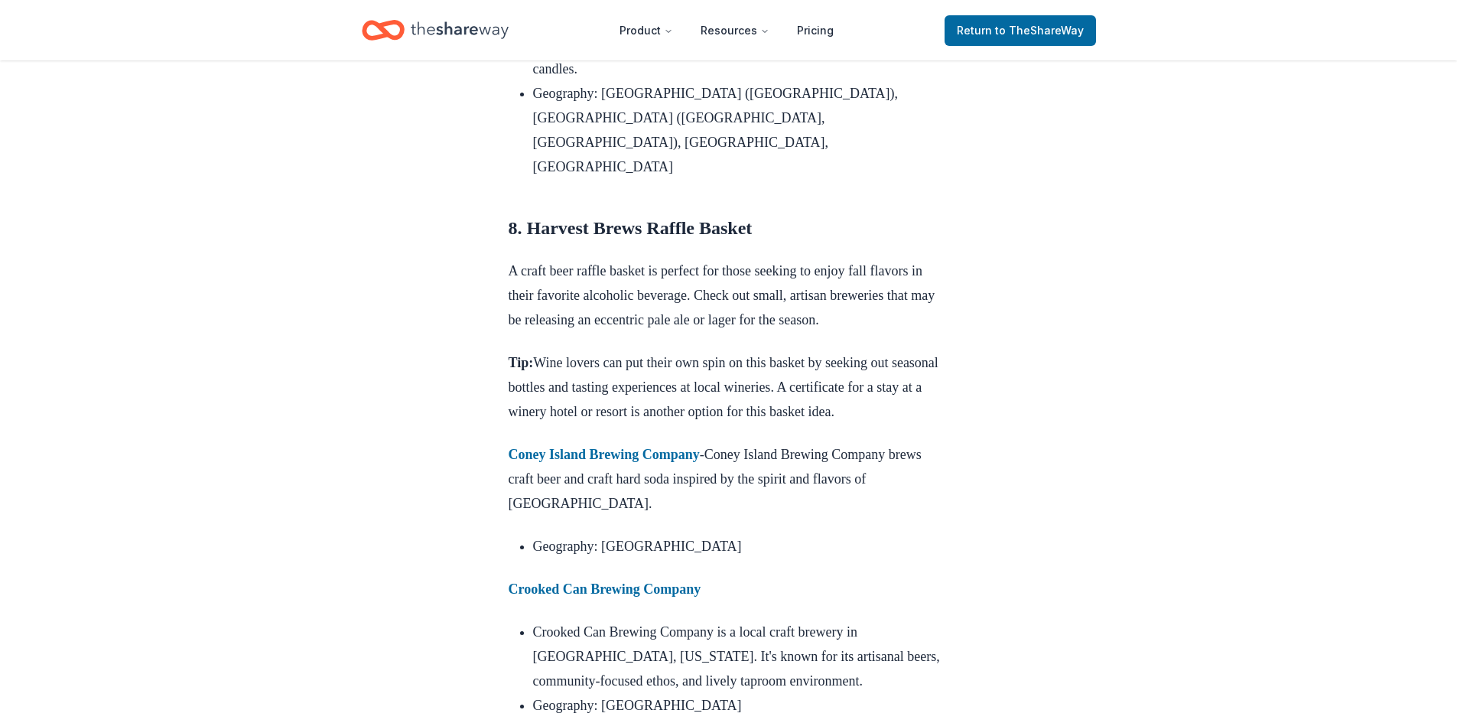
scroll to position [8834, 0]
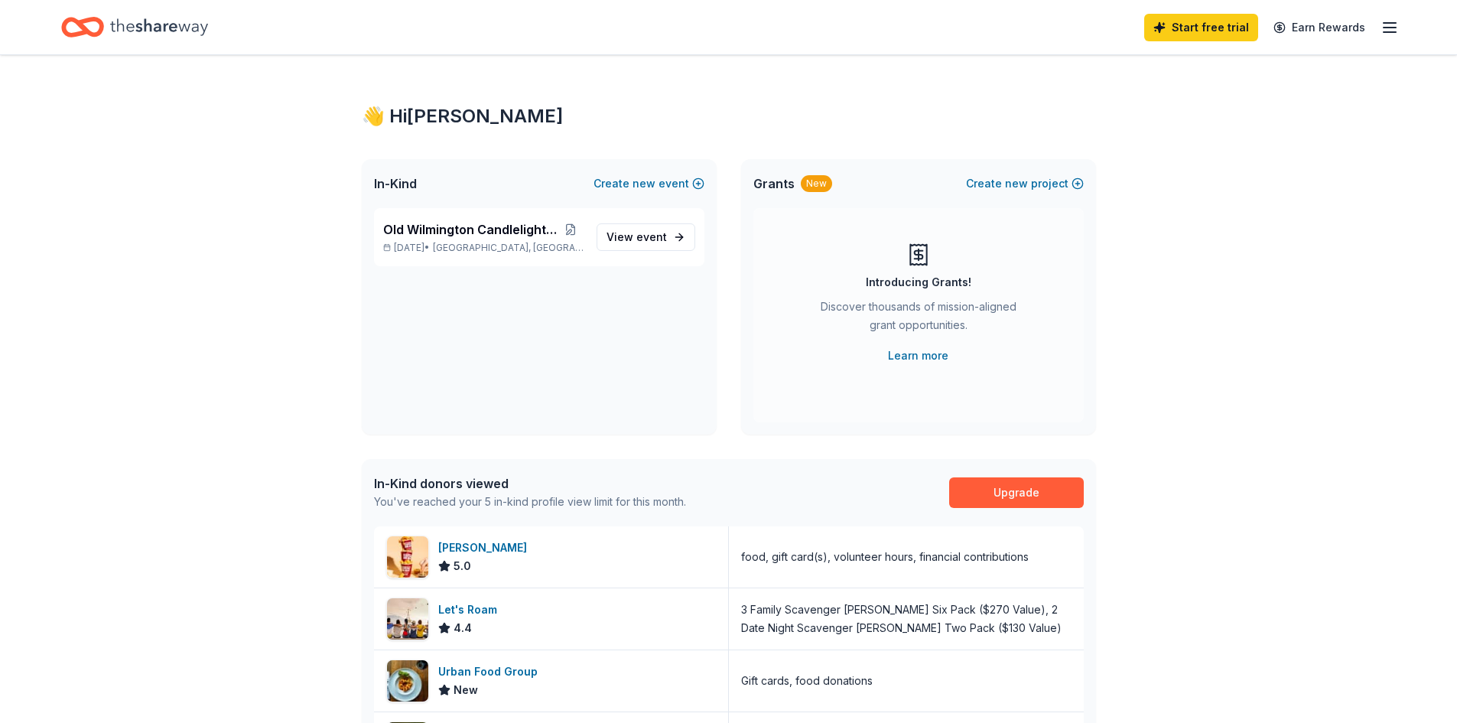
click at [1387, 28] on line "button" at bounding box center [1389, 28] width 12 height 0
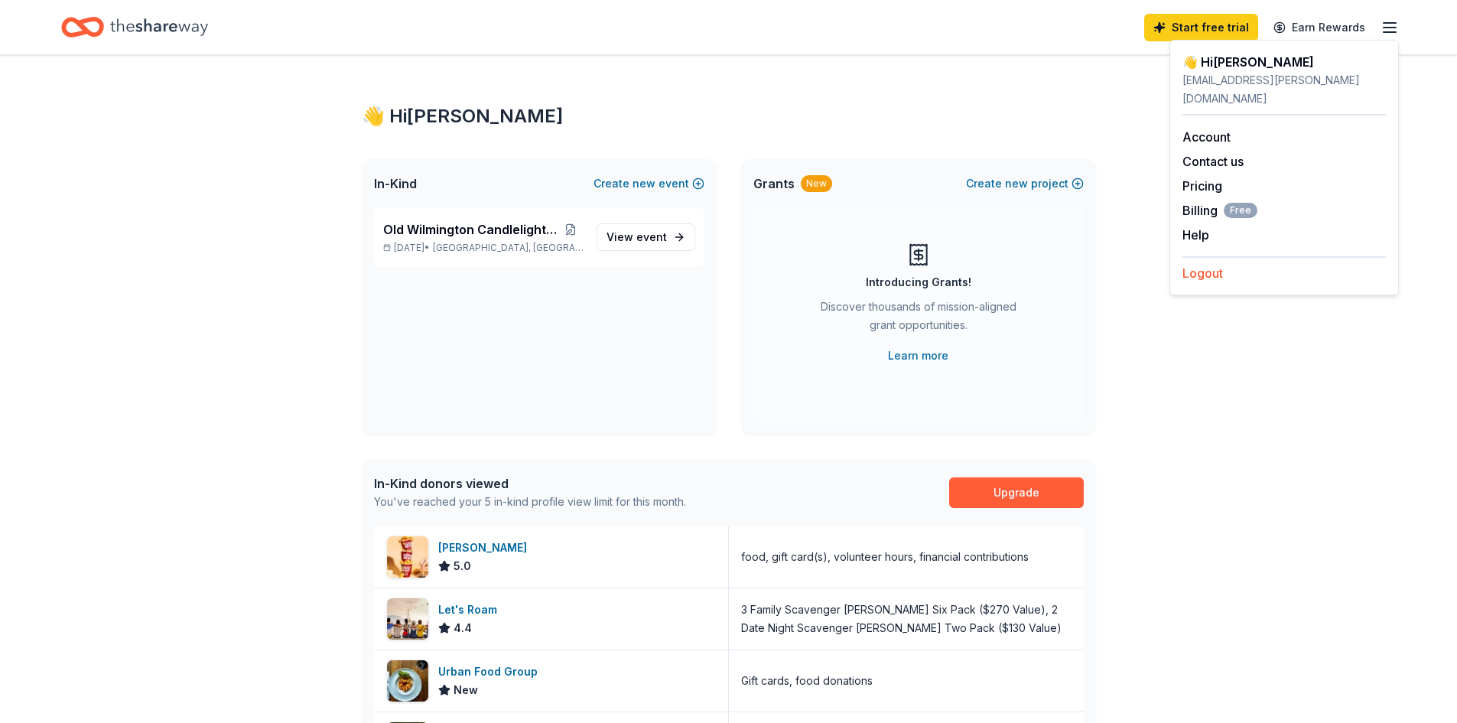
click at [1196, 264] on button "Logout" at bounding box center [1202, 273] width 41 height 18
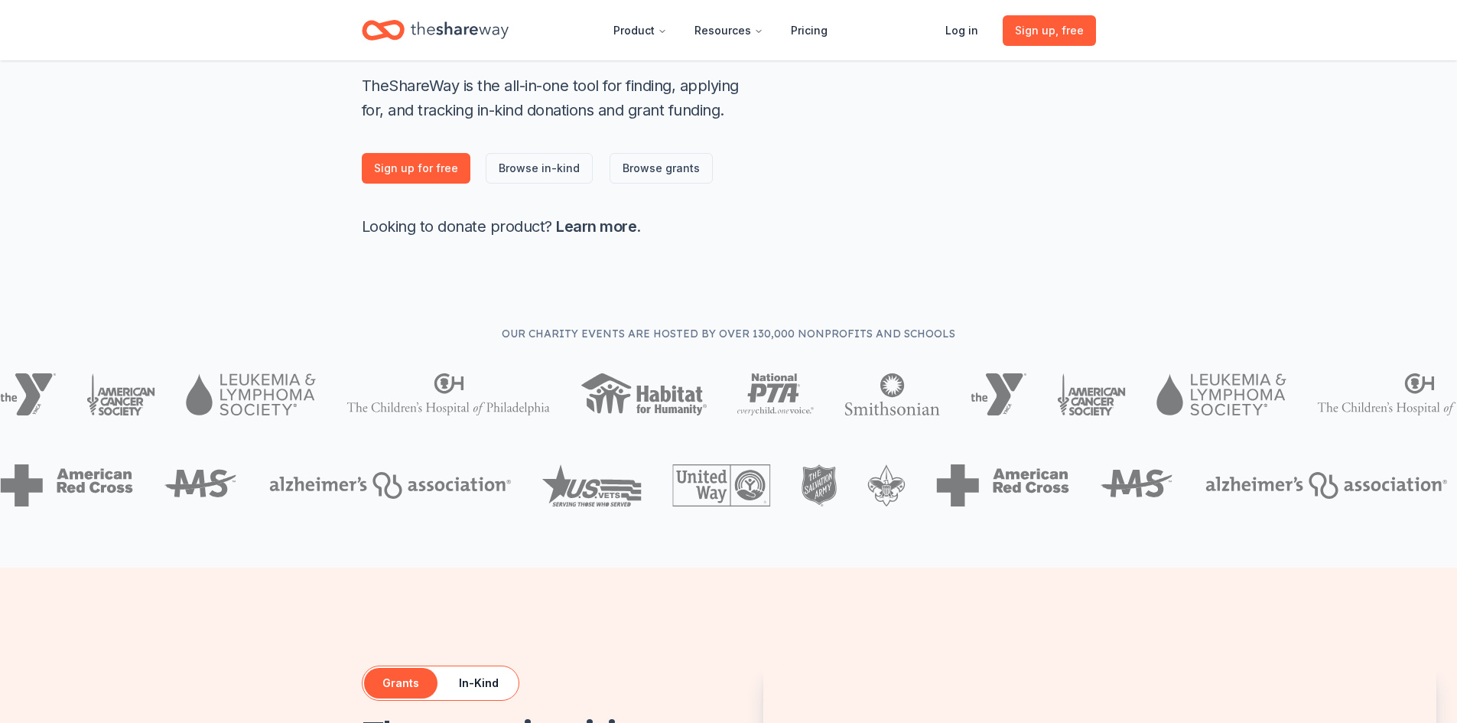
scroll to position [306, 0]
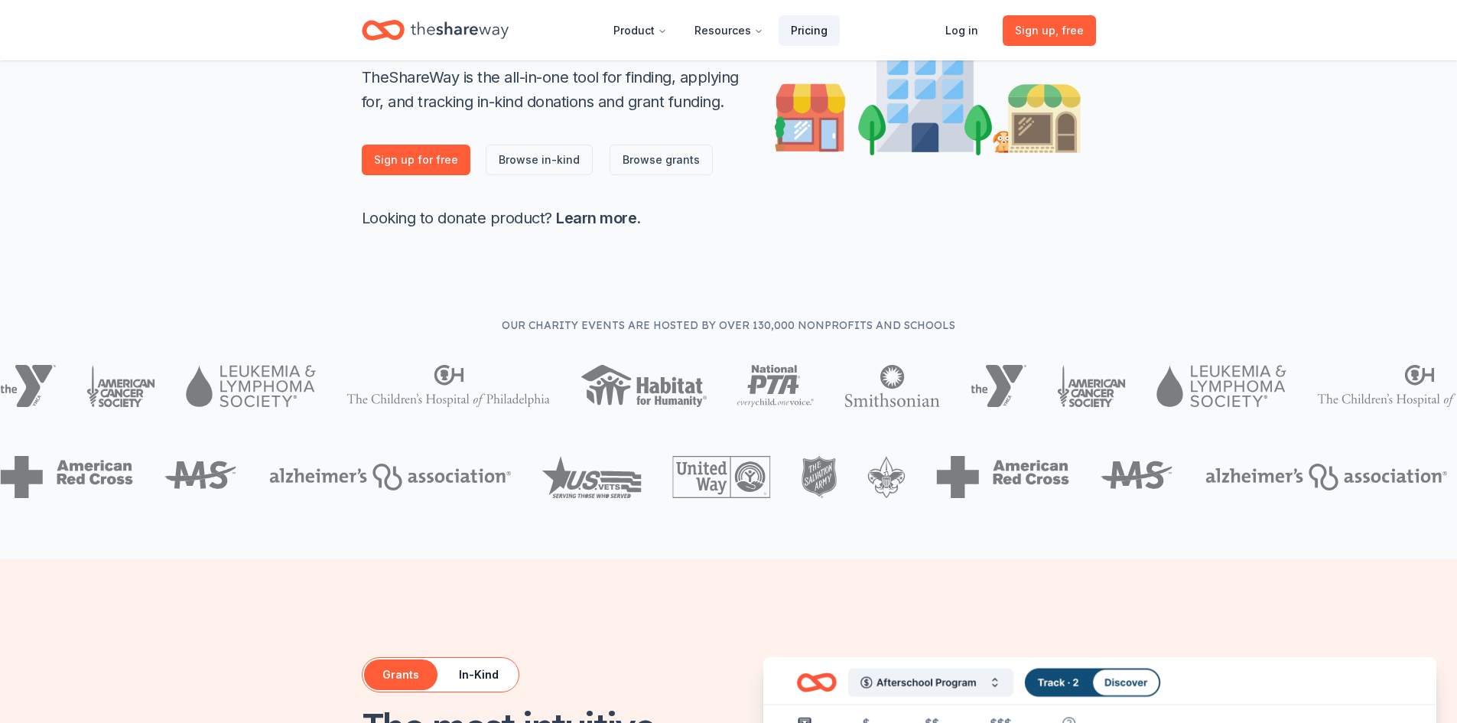
click at [811, 29] on link "Pricing" at bounding box center [808, 30] width 61 height 31
